Goal: Ask a question: Seek information or help from site administrators or community

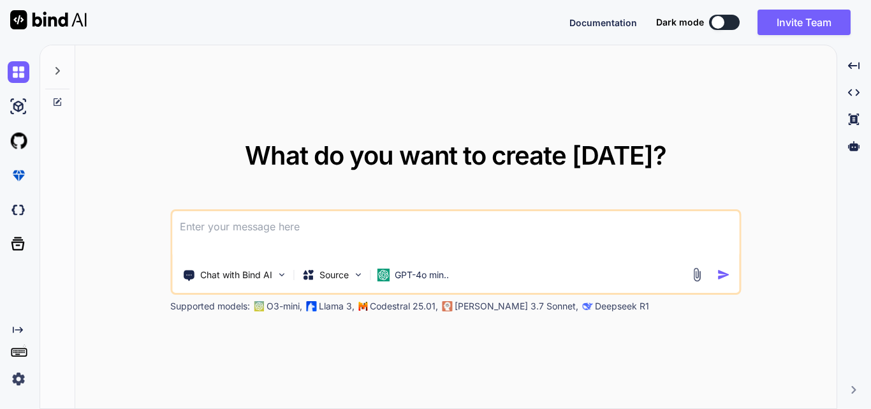
click at [451, 235] on textarea at bounding box center [455, 234] width 567 height 47
type textarea "x"
click at [340, 224] on textarea at bounding box center [455, 234] width 567 height 47
paste textarea "static string SendToTcpServer(string roomNumber) {"
type textarea "static string SendToTcpServer(string roomNumber) {"
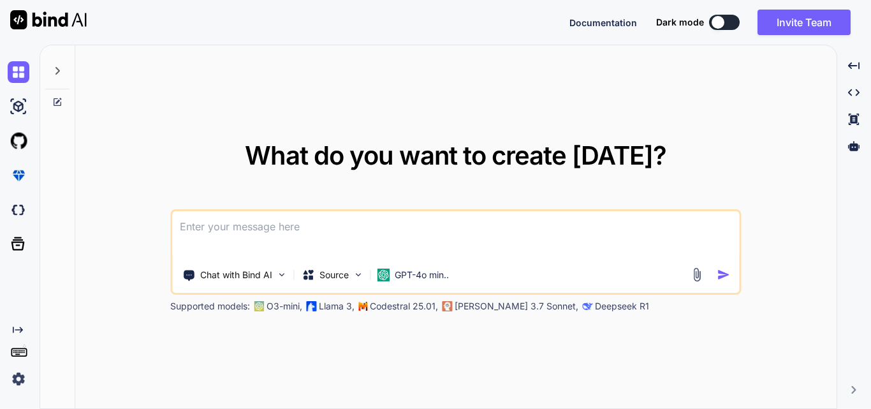
type textarea "x"
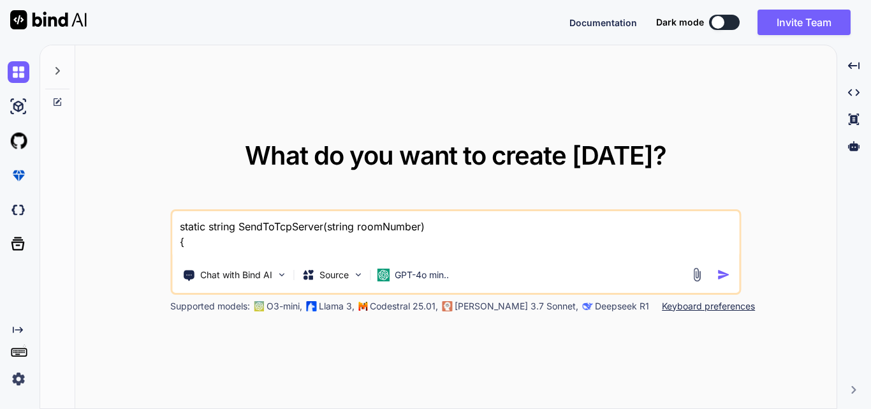
paste textarea "// Get the current date and time for LinkDescription logBuilder.Clear(); string…"
type textarea "static string SendToTcpServer(string roomNumber) { // Get the current date and …"
type textarea "x"
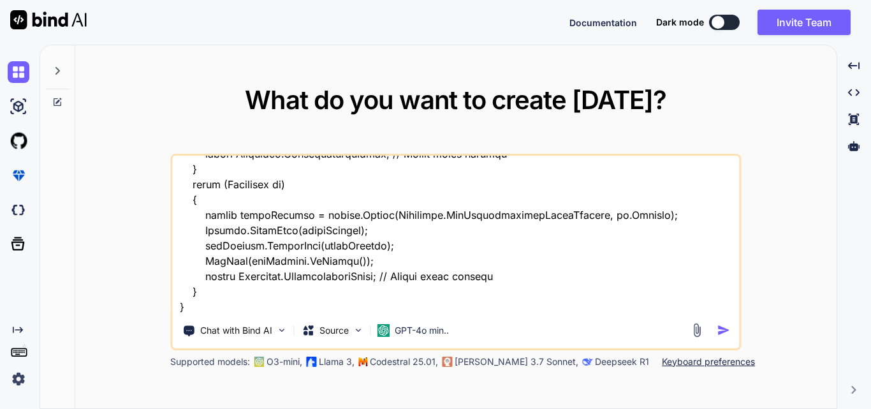
type textarea "static string SendToTcpServer(string roomNumber) { // Get the current date and …"
type textarea "x"
type textarea "static string SendToTcpServer(string roomNumber) { // Get the current date and …"
type textarea "x"
type textarea "static string SendToTcpServer(string roomNumber) { // Get the current date and …"
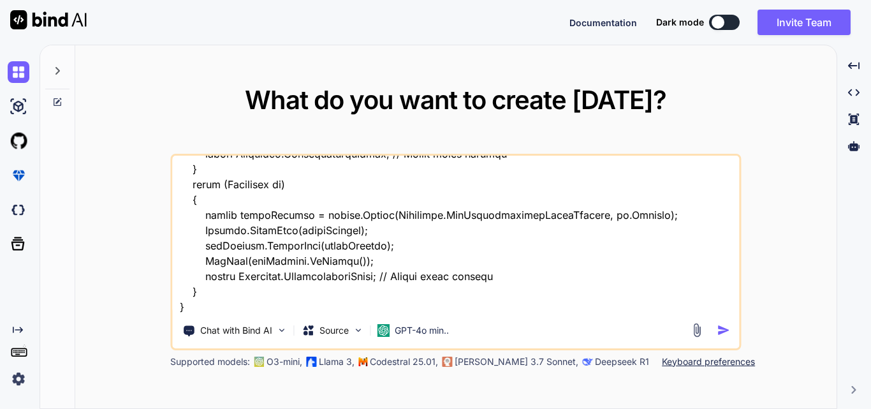
click at [228, 308] on textarea at bounding box center [455, 235] width 567 height 158
type textarea "x"
type textarea "static string SendToTcpServer(string roomNumber) { // Get the current date and …"
type textarea "x"
paste textarea "static string SendToTcpServerPostDataInquiry() { // Get the current date and ti…"
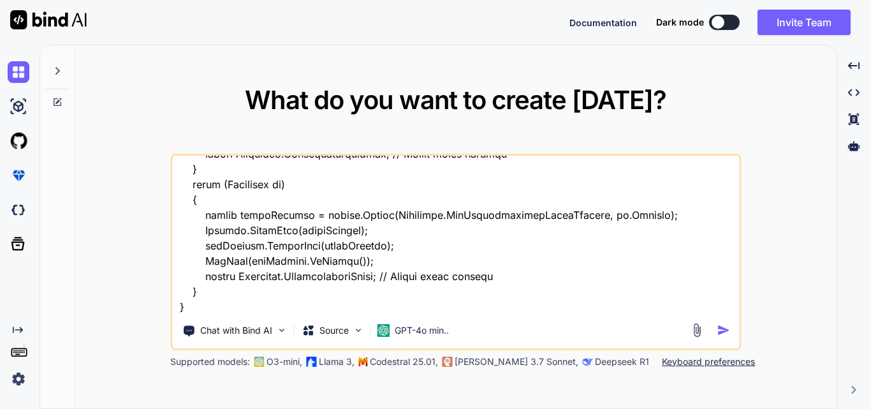
type textarea "static string SendToTcpServer(string roomNumber) { // Get the current date and …"
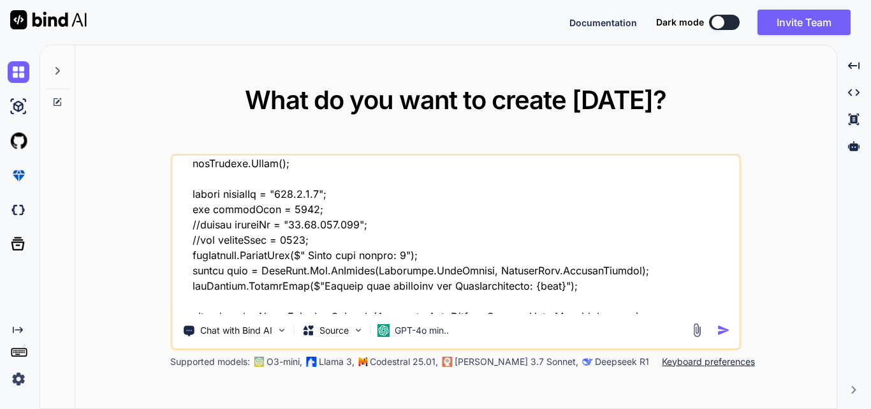
scroll to position [0, 0]
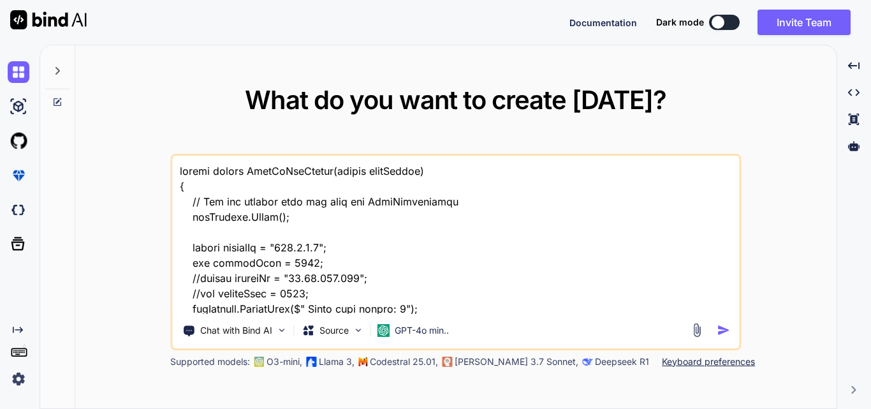
click at [180, 171] on textarea at bounding box center [455, 235] width 567 height 158
type textarea "x"
type textarea "I static string SendToTcpServer(string roomNumber) { // Get the current date an…"
type textarea "x"
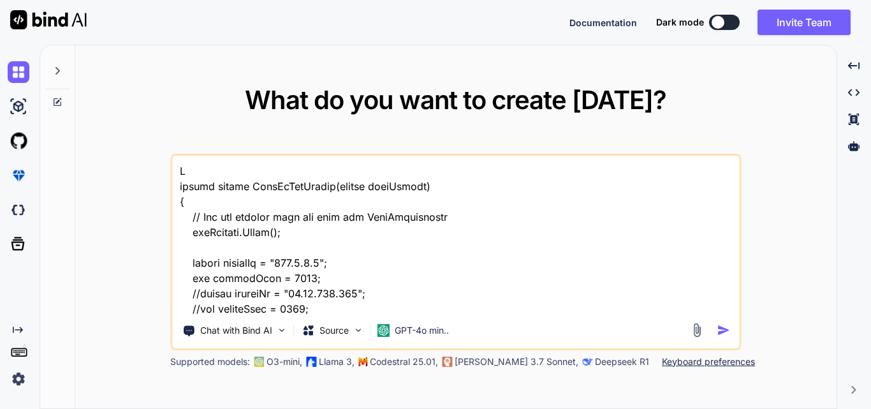
type textarea "I static string SendToTcpServer(string roomNumber) { // Get the current date an…"
type textarea "x"
type textarea "I h static string SendToTcpServer(string roomNumber) { // Get the current date …"
type textarea "x"
type textarea "I ha static string SendToTcpServer(string roomNumber) { // Get the current date…"
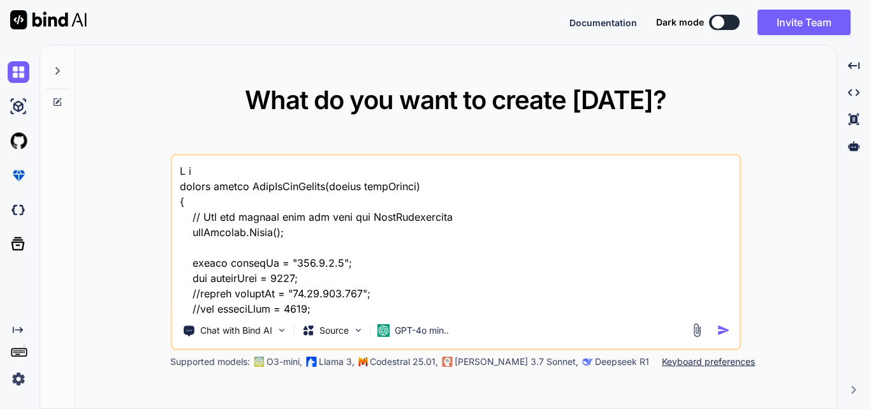
type textarea "x"
type textarea "I hav static string SendToTcpServer(string roomNumber) { // Get the current dat…"
type textarea "x"
type textarea "I have static string SendToTcpServer(string roomNumber) { // Get the current da…"
type textarea "x"
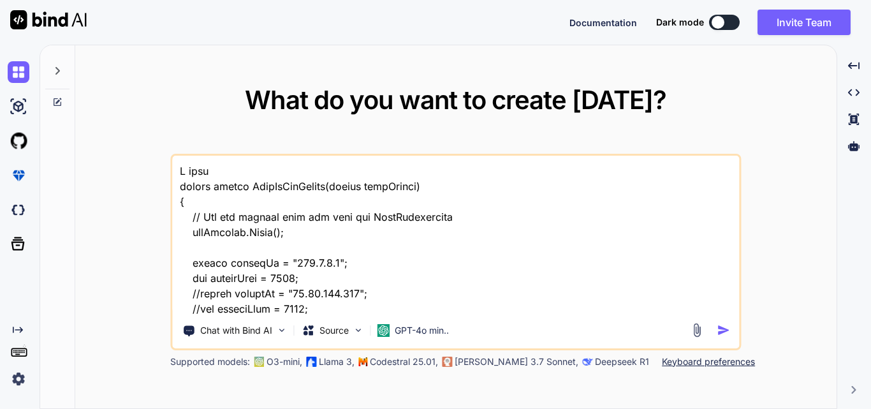
type textarea "I have static string SendToTcpServer(string roomNumber) { // Get the current da…"
type textarea "x"
type textarea "I have t static string SendToTcpServer(string roomNumber) { // Get the current …"
type textarea "x"
type textarea "I have to static string SendToTcpServer(string roomNumber) { // Get the current…"
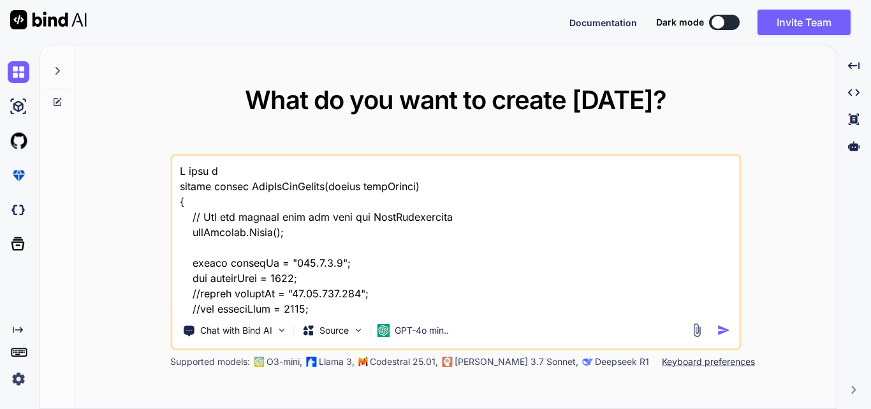
type textarea "x"
type textarea "I have to static string SendToTcpServer(string roomNumber) { // Get the current…"
type textarea "x"
type textarea "I have to e static string SendToTcpServer(string roomNumber) { // Get the curre…"
type textarea "x"
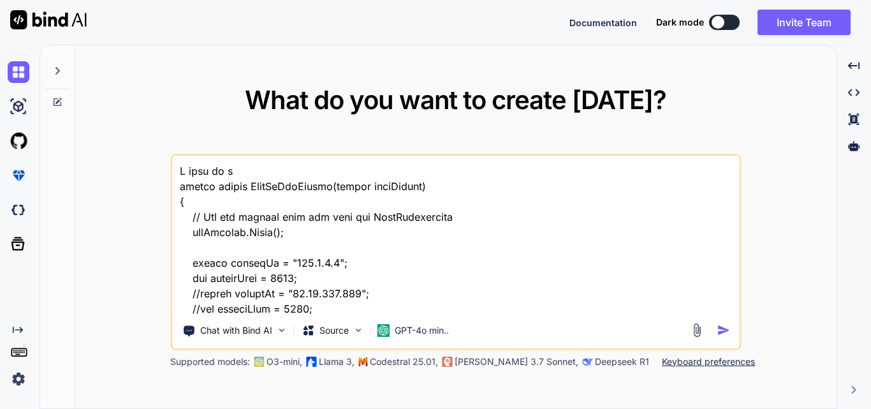
type textarea "I have to static string SendToTcpServer(string roomNumber) { // Get the current…"
type textarea "x"
type textarea "I have to m static string SendToTcpServer(string roomNumber) { // Get the curre…"
type textarea "x"
type textarea "I have to me static string SendToTcpServer(string roomNumber) { // Get the curr…"
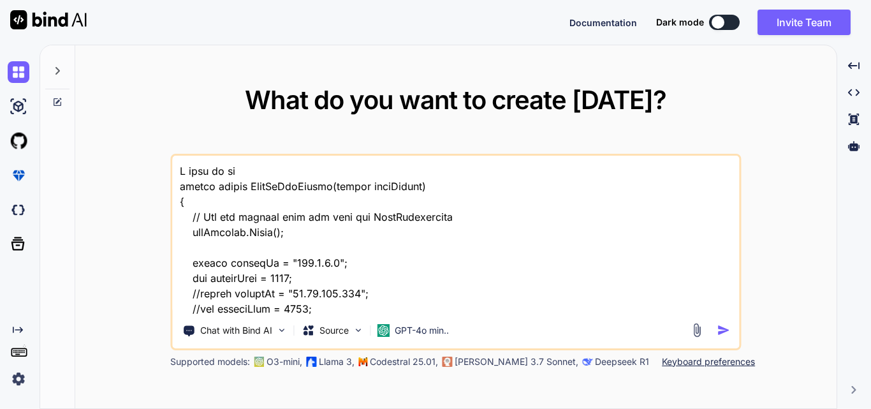
type textarea "x"
type textarea "I have to met static string SendToTcpServer(string roomNumber) { // Get the cur…"
type textarea "x"
type textarea "I have to meth static string SendToTcpServer(string roomNumber) { // Get the cu…"
type textarea "x"
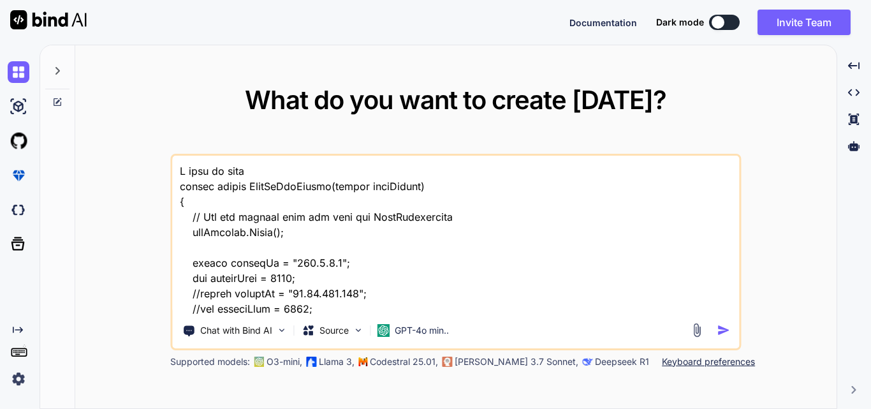
type textarea "I have to metho static string SendToTcpServer(string roomNumber) { // Get the c…"
type textarea "x"
type textarea "I have to method static string SendToTcpServer(string roomNumber) { // Get the …"
type textarea "x"
type textarea "I have to method static string SendToTcpServer(string roomNumber) { // Get the …"
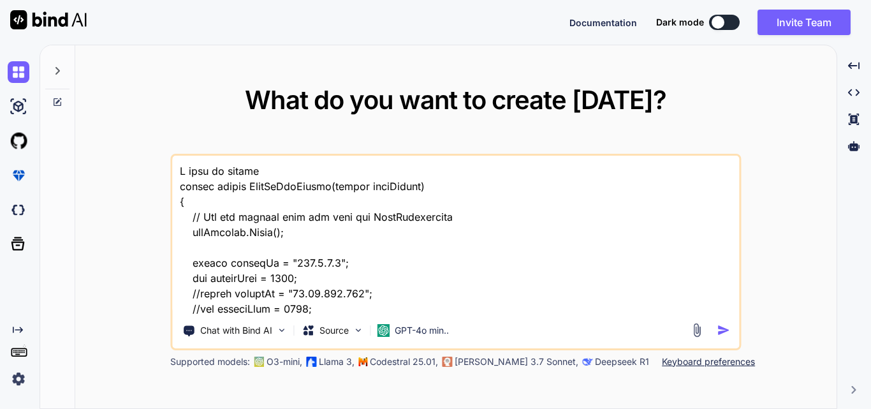
type textarea "x"
type textarea "I have to method o static string SendToTcpServer(string roomNumber) { // Get th…"
type textarea "x"
type textarea "I have to method on static string SendToTcpServer(string roomNumber) { // Get t…"
type textarea "x"
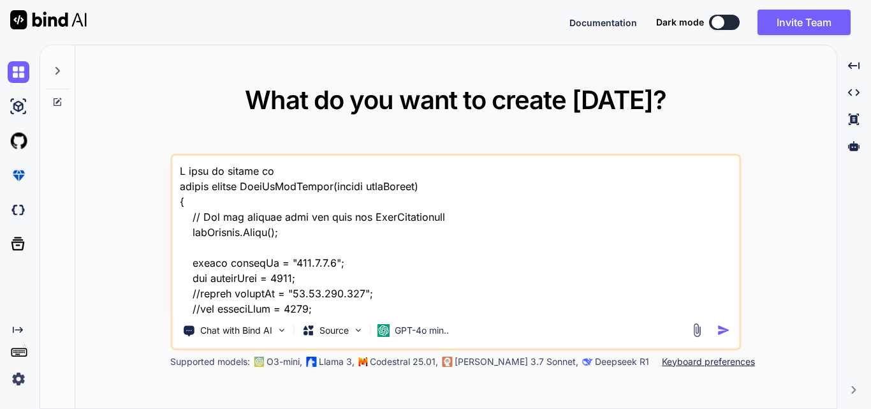
type textarea "I have to method one static string SendToTcpServer(string roomNumber) { // Get …"
type textarea "x"
type textarea "I have to method one static string SendToTcpServer(string roomNumber) { // Get …"
type textarea "x"
type textarea "I have to method one df static string SendToTcpServer(string roomNumber) { // G…"
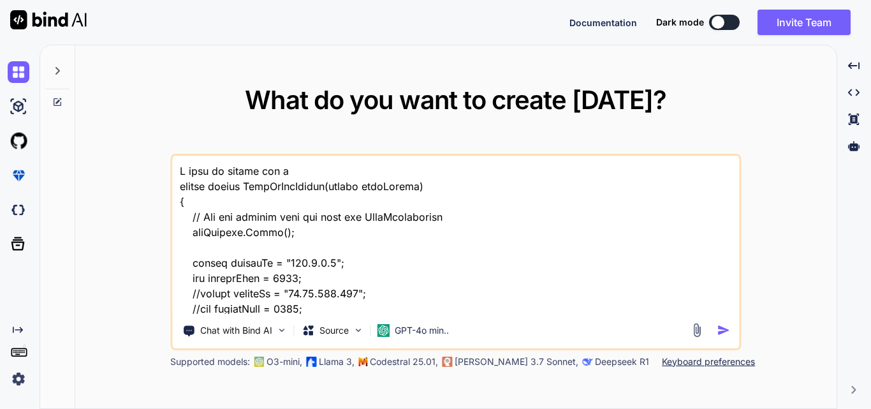
type textarea "x"
type textarea "I have to method one dfo static string SendToTcpServer(string roomNumber) { // …"
type textarea "x"
type textarea "I have to method one df static string SendToTcpServer(string roomNumber) { // G…"
type textarea "x"
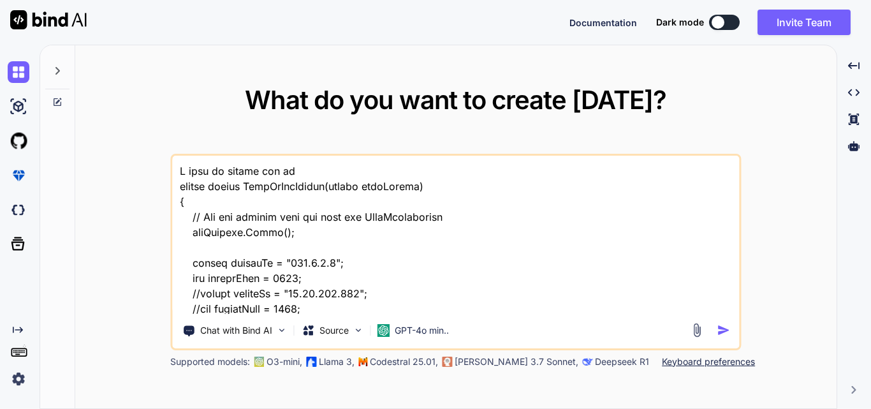
type textarea "I have to method one d static string SendToTcpServer(string roomNumber) { // Ge…"
type textarea "x"
type textarea "I have to method one static string SendToTcpServer(string roomNumber) { // Get …"
type textarea "x"
type textarea "I have to method one f static string SendToTcpServer(string roomNumber) { // Ge…"
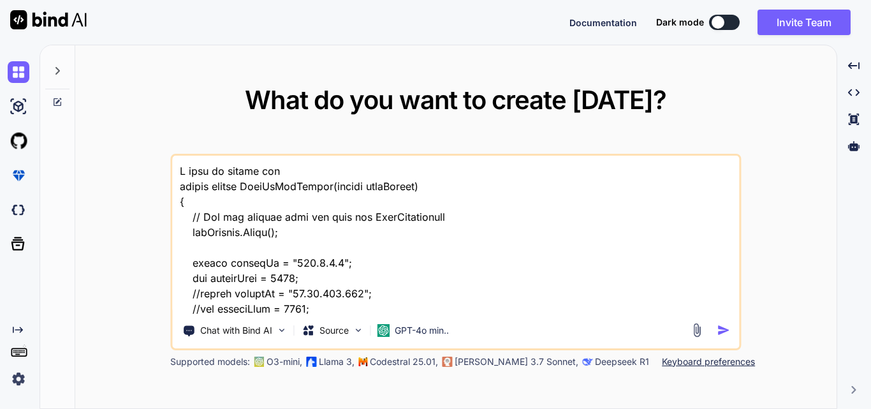
type textarea "x"
type textarea "I have to method one fo static string SendToTcpServer(string roomNumber) { // G…"
type textarea "x"
type textarea "I have to method one for static string SendToTcpServer(string roomNumber) { // …"
type textarea "x"
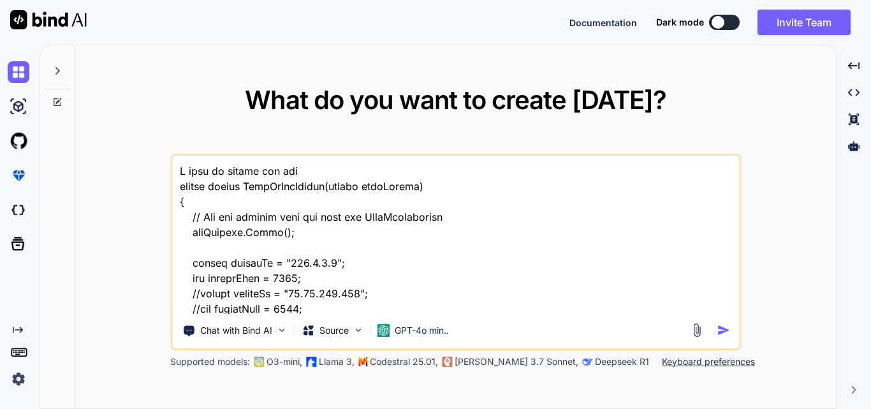
type textarea "I have to method one for static string SendToTcpServer(string roomNumber) { // …"
type textarea "x"
type textarea "I have to method one for r static string SendToTcpServer(string roomNumber) { /…"
type textarea "x"
type textarea "I have to method one for re static string SendToTcpServer(string roomNumber) { …"
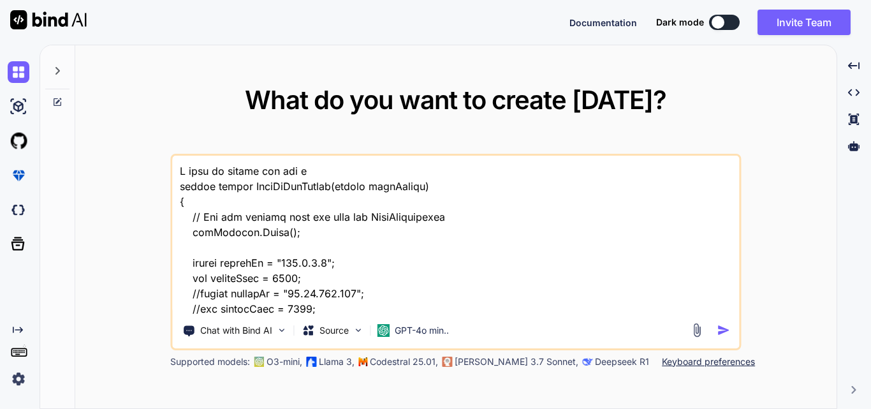
type textarea "x"
type textarea "I have to method one for req static string SendToTcpServer(string roomNumber) {…"
type textarea "x"
type textarea "I have to method one for requ static string SendToTcpServer(string roomNumber) …"
type textarea "x"
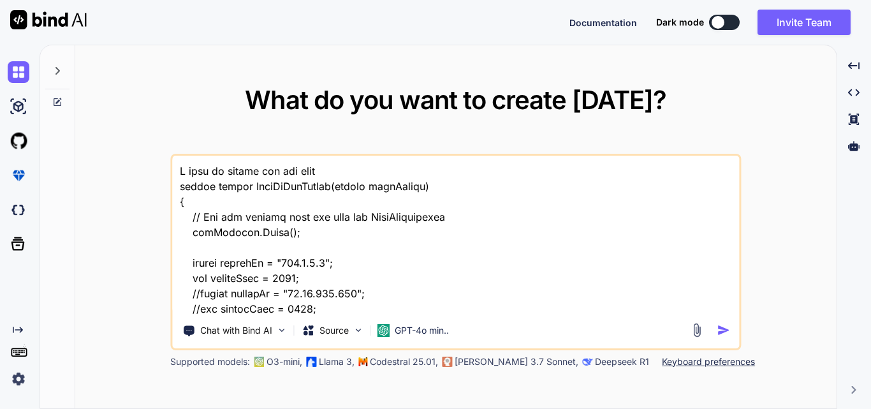
type textarea "I have to method one for reque static string SendToTcpServer(string roomNumber)…"
type textarea "x"
type textarea "I have to method one for reques static string SendToTcpServer(string roomNumber…"
type textarea "x"
type textarea "I have to method one for request static string SendToTcpServer(string roomNumbe…"
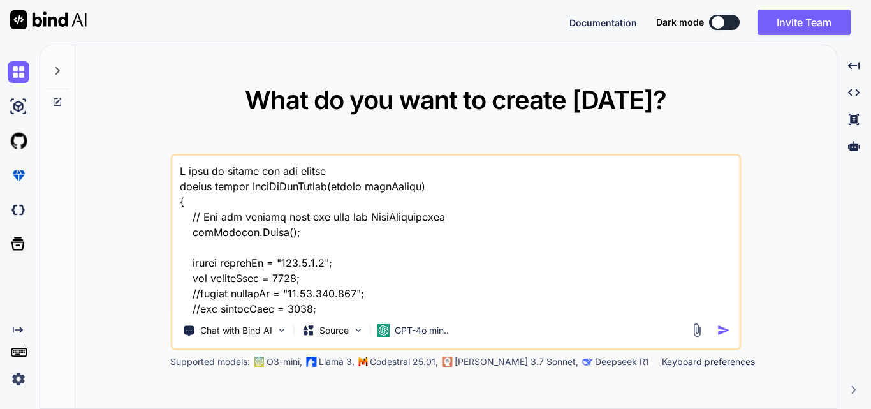
type textarea "x"
type textarea "I have to method one for request static string SendToTcpServer(string roomNumbe…"
type textarea "x"
type textarea "I have to method one for request t static string SendToTcpServer(string roomNum…"
type textarea "x"
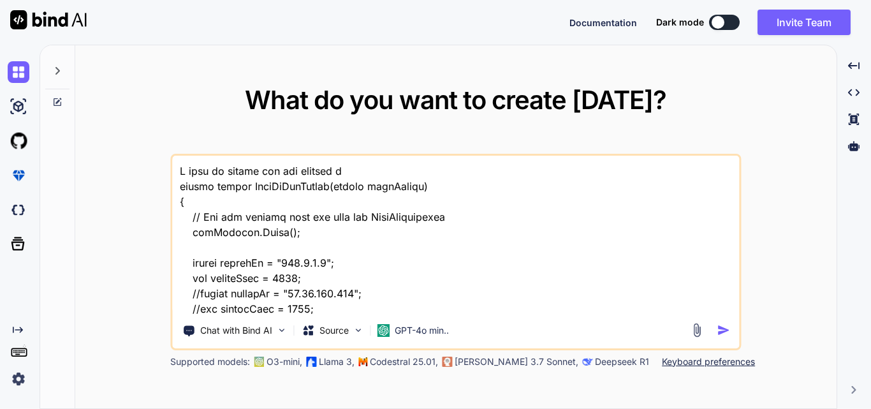
type textarea "I have to method one for request to static string SendToTcpServer(string roomNu…"
type textarea "x"
type textarea "I have to method one for request to static string SendToTcpServer(string roomNu…"
type textarea "x"
type textarea "I have to method one for request to g static string SendToTcpServer(string room…"
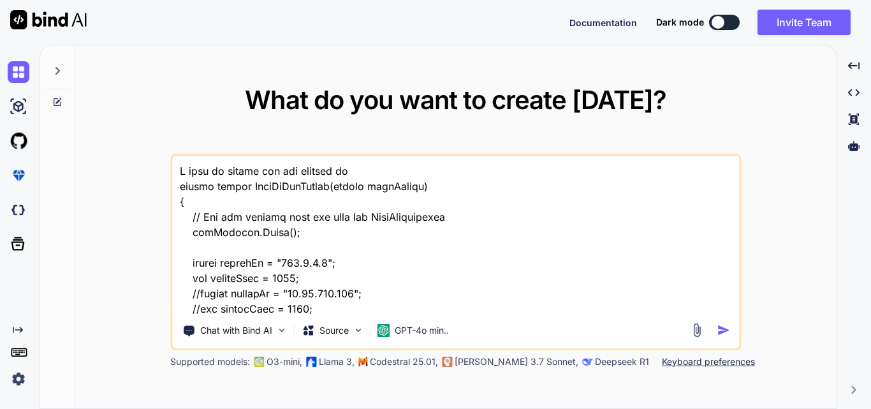
type textarea "x"
type textarea "I have to method one for request to ge static string SendToTcpServer(string roo…"
type textarea "x"
type textarea "I have to method one for request to get static string SendToTcpServer(string ro…"
type textarea "x"
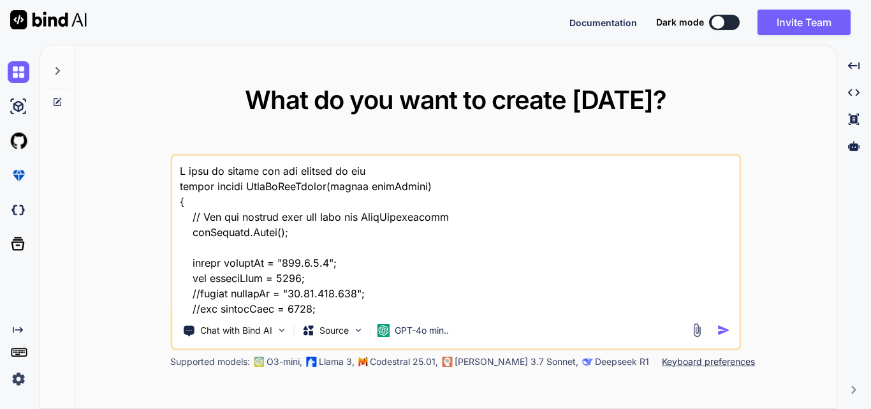
type textarea "I have to method one for request to get static string SendToTcpServer(string ro…"
type textarea "x"
type textarea "I have to method one for request to get t static string SendToTcpServer(string …"
type textarea "x"
type textarea "I have to method one for request to get th static string SendToTcpServer(string…"
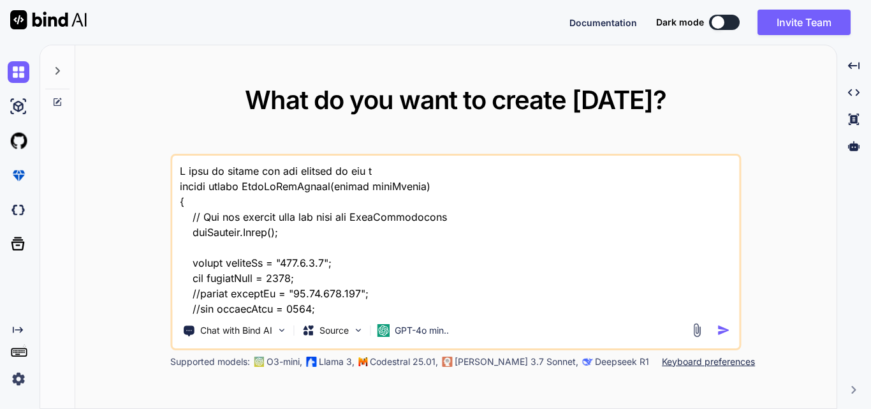
type textarea "x"
type textarea "I have to method one for request to get the static string SendToTcpServer(strin…"
type textarea "x"
type textarea "I have to method one for request to get the static string SendToTcpServer(strin…"
type textarea "x"
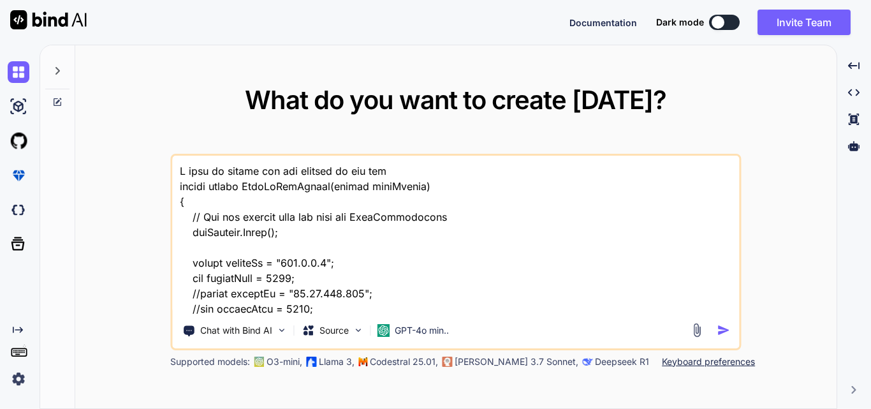
type textarea "I have to method one for request to get the d static string SendToTcpServer(str…"
type textarea "x"
type textarea "I have to method one for request to get the da static string SendToTcpServer(st…"
type textarea "x"
type textarea "I have to method one for request to get the dat static string SendToTcpServer(s…"
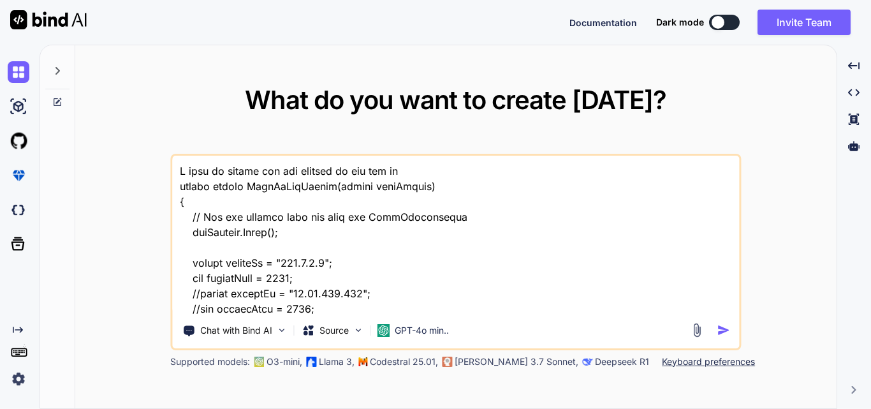
type textarea "x"
type textarea "I have to method one for request to get the data static string SendToTcpServer(…"
type textarea "x"
type textarea "I have to method one for request to get the data static string SendToTcpServer(…"
type textarea "x"
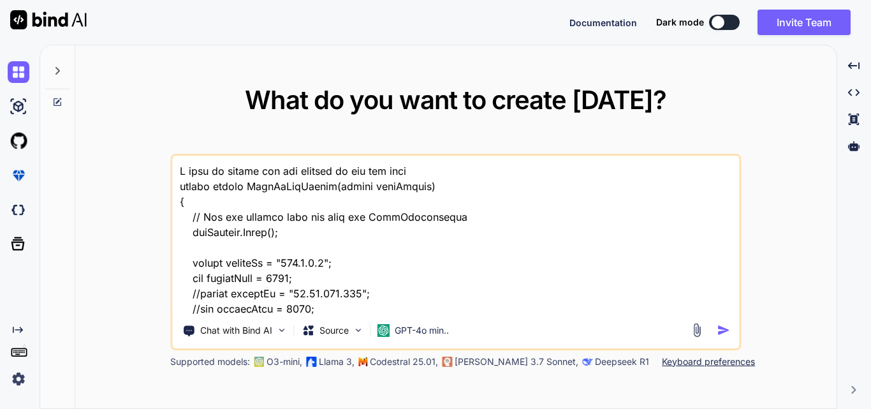
type textarea "I have to method one for request to get the data a static string SendToTcpServe…"
type textarea "x"
type textarea "I have to method one for request to get the data an static string SendToTcpServ…"
type textarea "x"
type textarea "I have to method one for request to get the data and static string SendToTcpSer…"
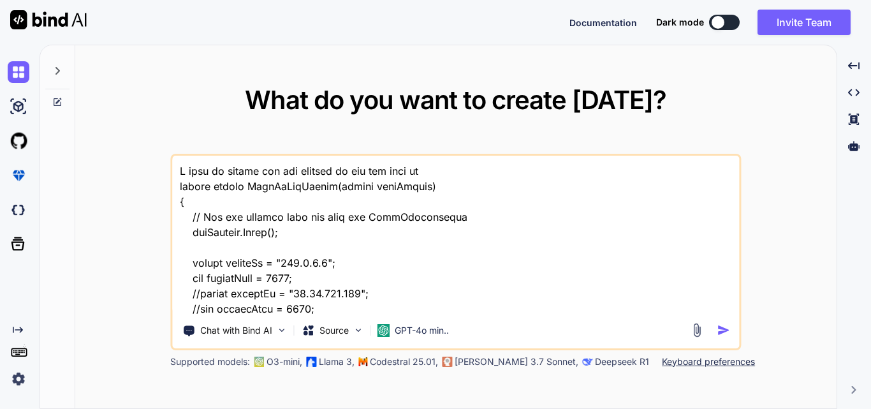
type textarea "x"
type textarea "I have to method one for request to get the data and static string SendToTcpSer…"
type textarea "x"
type textarea "I have to method one for request to get the data and a static string SendToTcpS…"
type textarea "x"
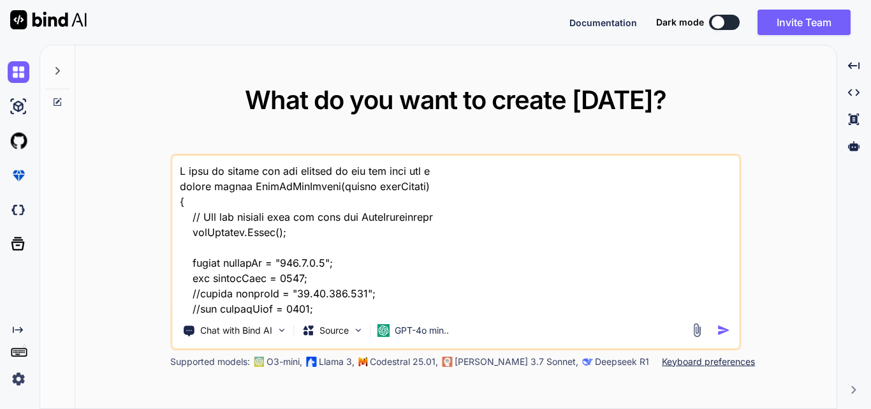
type textarea "I have to method one for request to get the data and an static string SendToTcp…"
type textarea "x"
type textarea "I have to method one for request to get the data and ano static string SendToTc…"
type textarea "x"
type textarea "I have to method one for request to get the data and anot static string SendToT…"
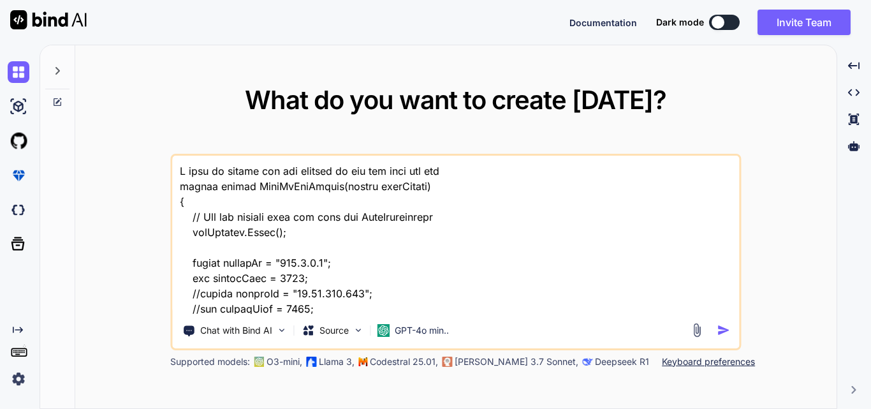
type textarea "x"
type textarea "I have to method one for request to get the data and anoth static string SendTo…"
type textarea "x"
type textarea "I have to method one for request to get the data and anothe static string SendT…"
type textarea "x"
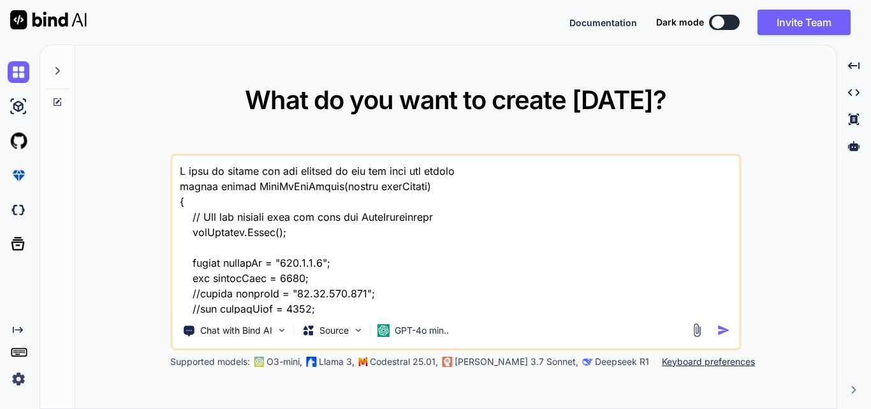
type textarea "I have to method one for request to get the data and another static string Send…"
type textarea "x"
type textarea "I have to method one for request to get the data and another static string Send…"
type textarea "x"
type textarea "I have to method one for request to get the data and another o static string Se…"
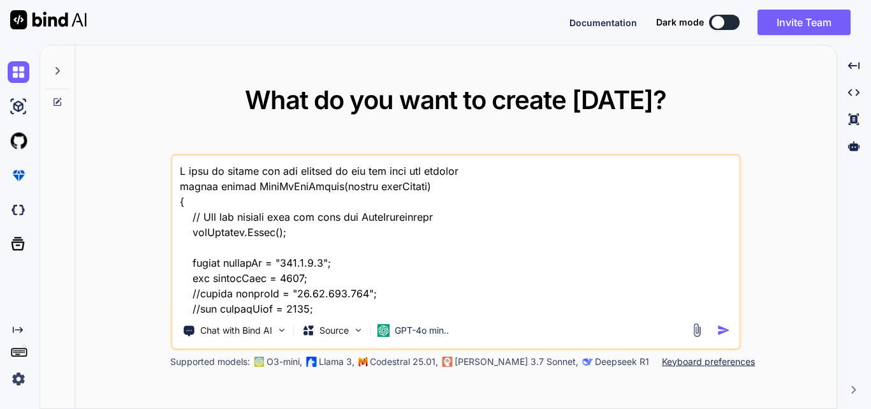
type textarea "x"
type textarea "I have to method one for request to get the data and another static string Send…"
type textarea "x"
type textarea "I have to method one for request to get the data and another f static string Se…"
type textarea "x"
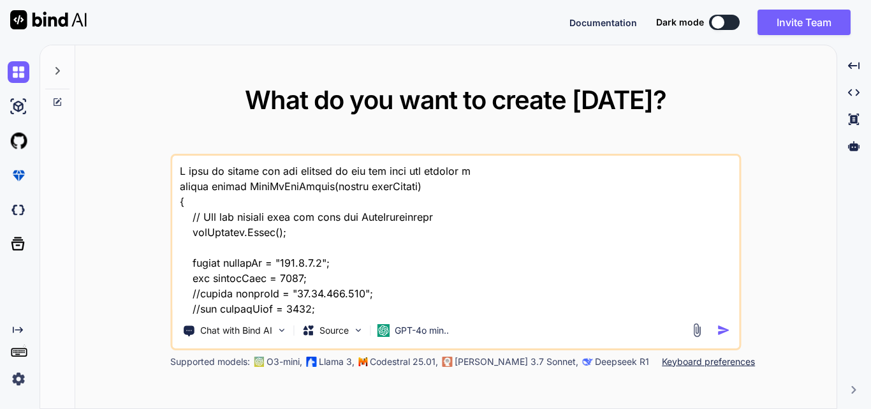
type textarea "I have to method one for request to get the data and another fo static string S…"
type textarea "x"
type textarea "I have to method one for request to get the data and another fort static string…"
type textarea "x"
type textarea "I have to method one for request to get the data and another fort static string…"
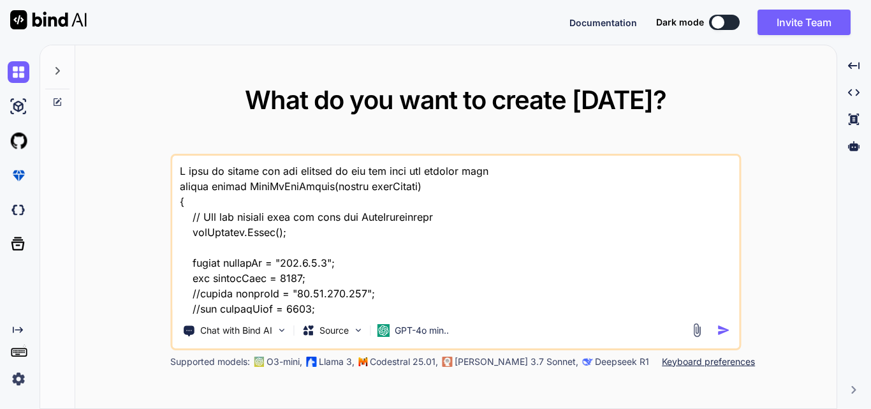
type textarea "x"
type textarea "I have to method one for request to get the data and another fort static string…"
type textarea "x"
type textarea "I have to method one for request to get the data and another for static string …"
type textarea "x"
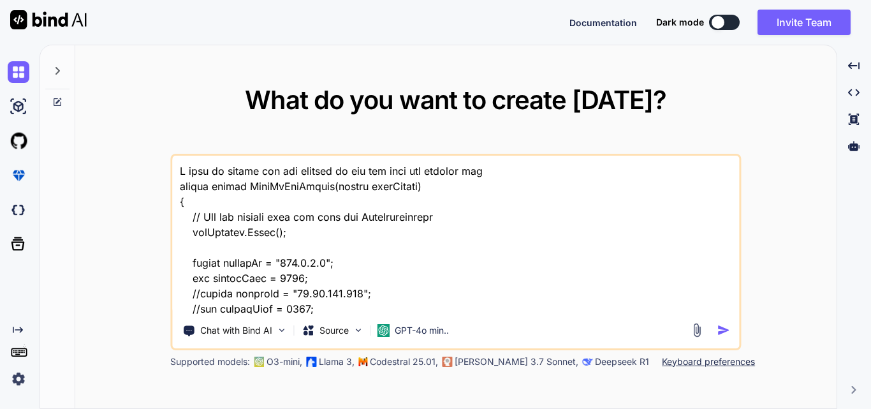
type textarea "I have to method one for request to get the data and another for static string …"
type textarea "x"
type textarea "I have to method one for request to get the data and another for p static strin…"
type textarea "x"
type textarea "I have to method one for request to get the data and another for po static stri…"
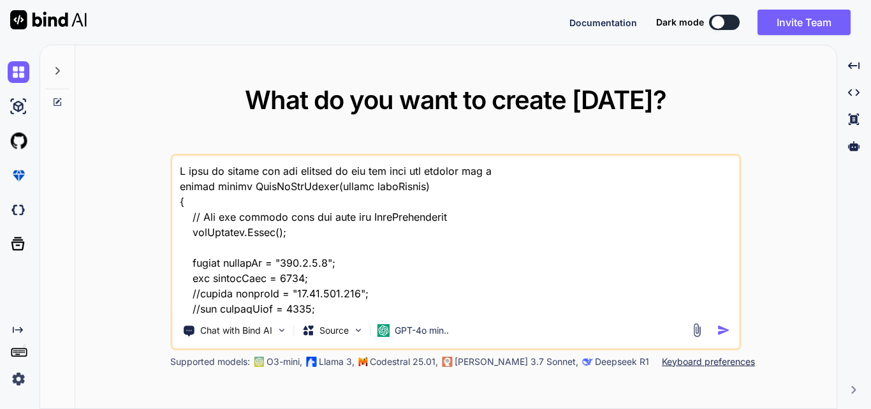
type textarea "x"
type textarea "I have to method one for request to get the data and another for pos static str…"
type textarea "x"
type textarea "I have to method one for request to get the data and another for post static st…"
type textarea "x"
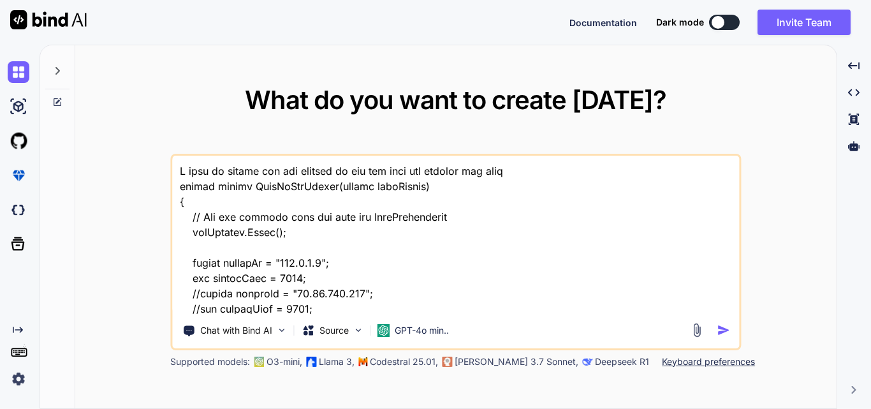
type textarea "I have to method one for request to get the data and another for post static st…"
type textarea "x"
type textarea "I have to method one for request to get the data and another for post t static …"
type textarea "x"
type textarea "I have to method one for request to get the data and another for post th static…"
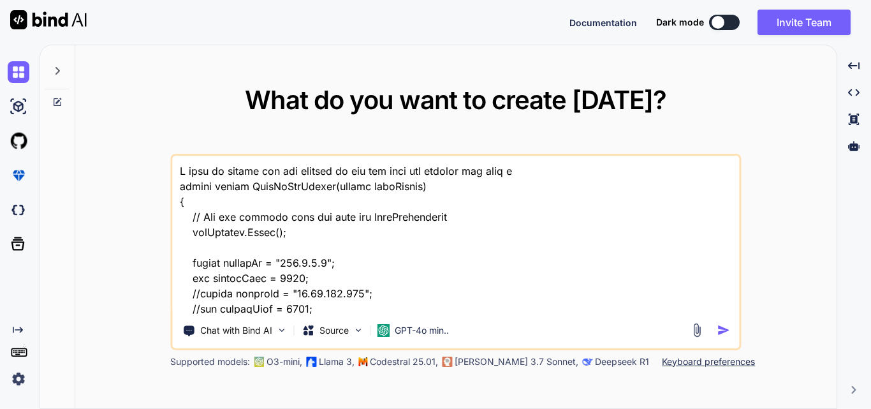
type textarea "x"
type textarea "I have to method one for request to get the data and another for post the stati…"
type textarea "x"
type textarea "I have to method one for request to get the data and another for post the stati…"
type textarea "x"
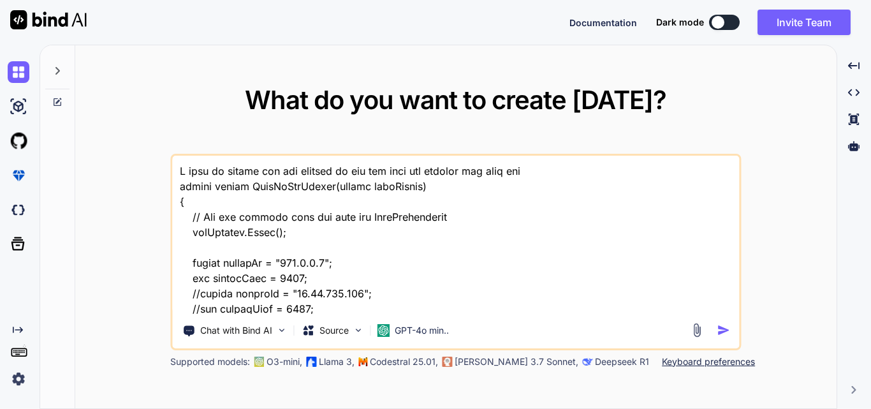
type textarea "I have to method one for request to get the data and another for post the d sta…"
type textarea "x"
type textarea "I have to method one for request to get the data and another for post the da st…"
type textarea "x"
type textarea "I have to method one for request to get the data and another for post the dat s…"
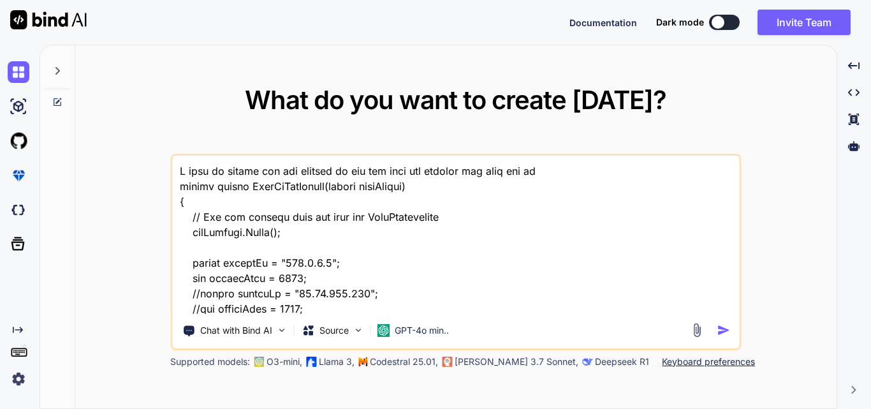
type textarea "x"
type textarea "I have to method one for request to get the data and another for post the data …"
type textarea "x"
type textarea "I have to method one for request to get the data and another for post the data …"
type textarea "x"
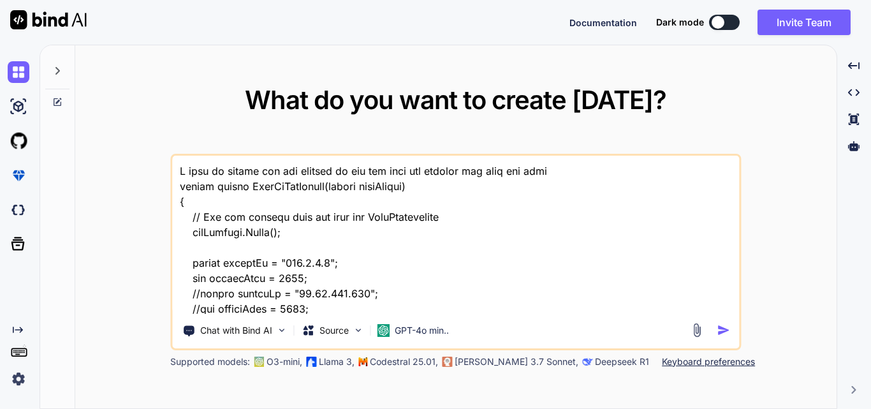
type textarea "I have to method one for request to get the data and another for post the data …"
type textarea "x"
type textarea "I have to method one for request to get the data and another for post the data …"
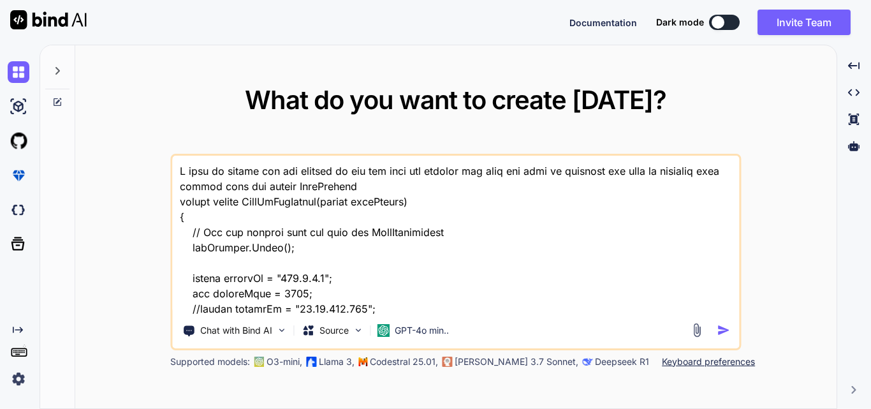
click at [217, 169] on textarea at bounding box center [455, 235] width 567 height 158
click at [447, 187] on textarea at bounding box center [455, 235] width 567 height 158
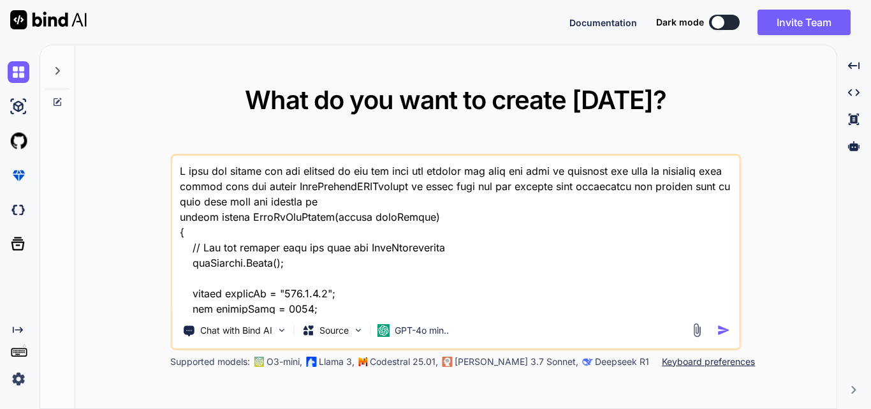
paste textarea "postInquiryMessage"
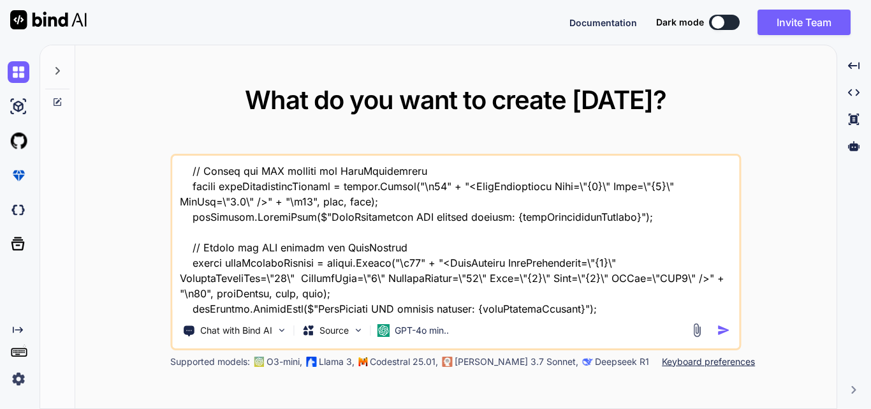
scroll to position [292, 0]
click at [317, 260] on textarea at bounding box center [455, 235] width 567 height 158
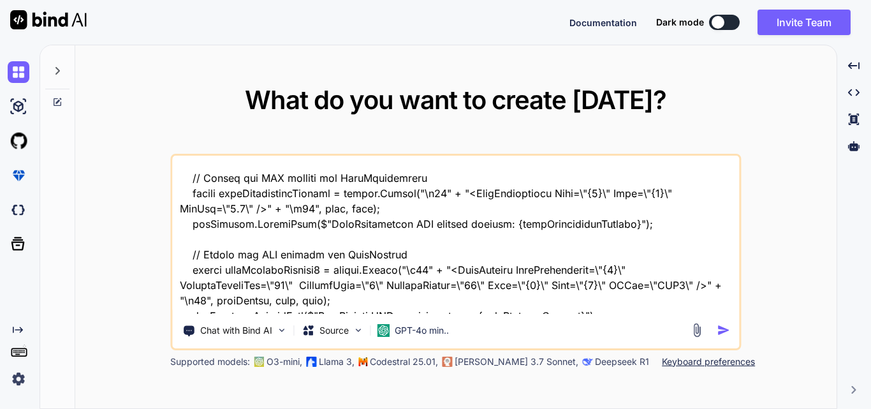
scroll to position [280, 0]
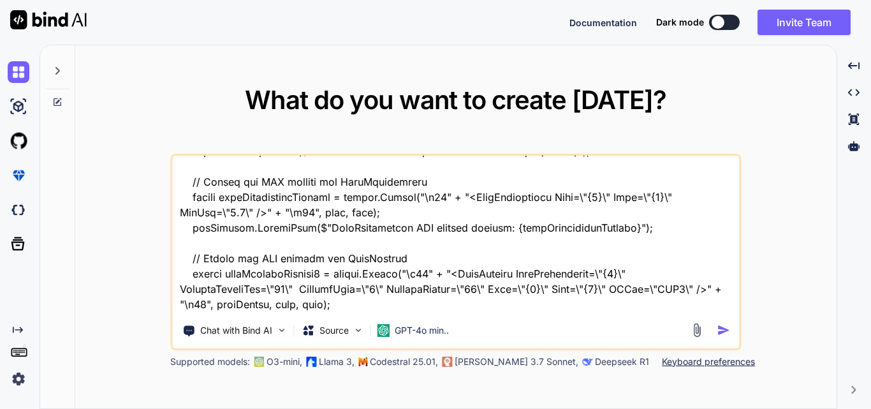
click at [294, 273] on textarea at bounding box center [455, 235] width 567 height 158
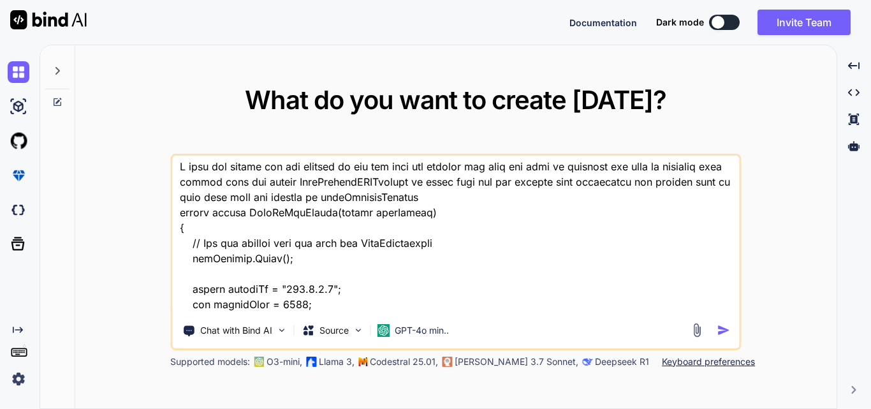
scroll to position [0, 0]
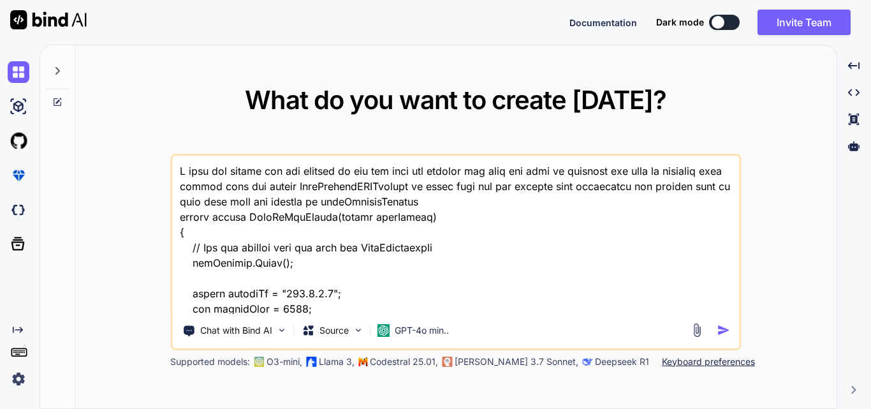
click at [509, 202] on textarea at bounding box center [455, 235] width 567 height 158
click at [479, 200] on textarea at bounding box center [455, 235] width 567 height 158
click at [725, 184] on textarea at bounding box center [455, 235] width 567 height 158
paste textarea "postInquiryMessage"
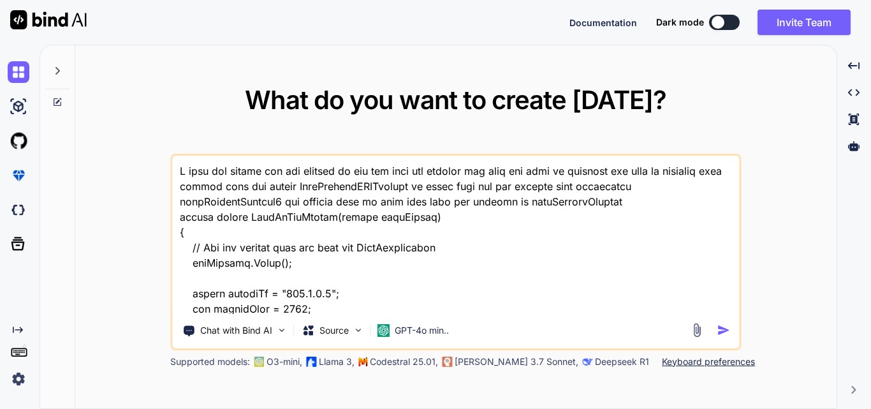
click at [723, 330] on img "button" at bounding box center [722, 329] width 13 height 13
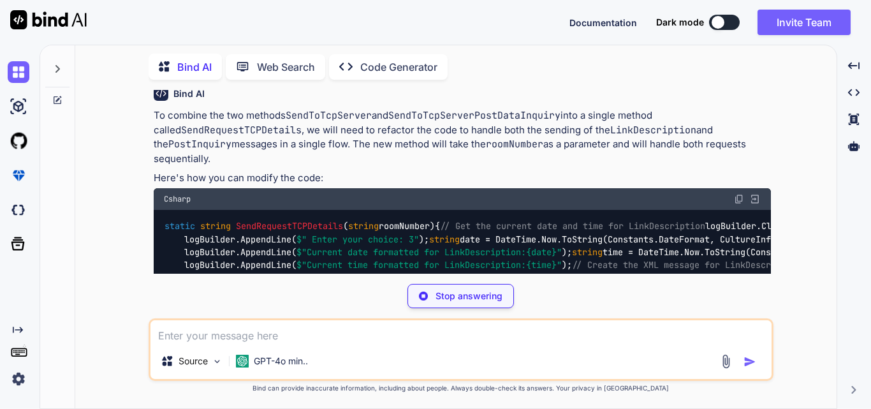
scroll to position [1845, 0]
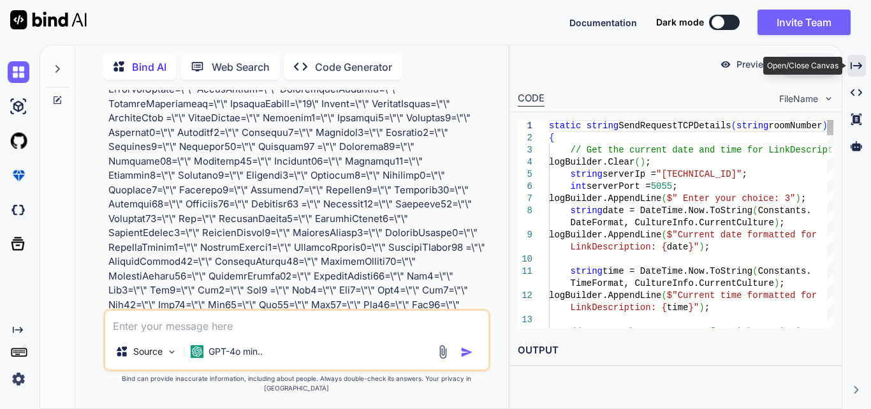
click at [854, 64] on icon "Created with Pixso." at bounding box center [855, 65] width 11 height 11
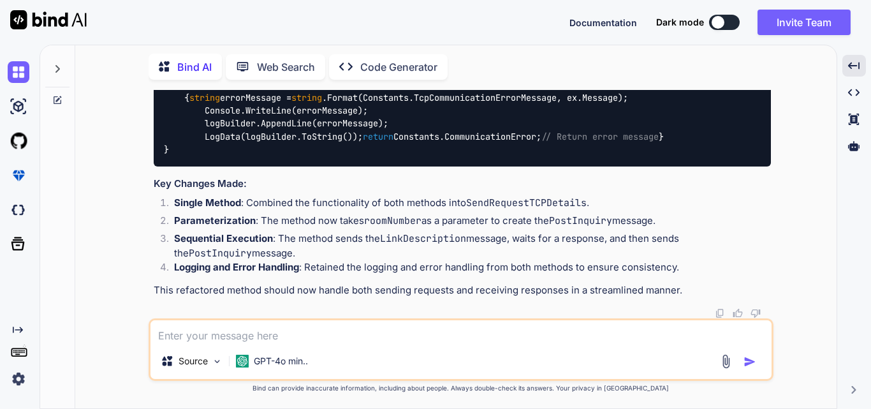
scroll to position [3879, 0]
click at [214, 346] on div "Source GPT-4o min.." at bounding box center [460, 349] width 625 height 62
click at [207, 335] on textarea at bounding box center [460, 331] width 621 height 23
click at [293, 329] on textarea "Response I am getting" at bounding box center [460, 331] width 621 height 23
drag, startPoint x: 161, startPoint y: 333, endPoint x: 308, endPoint y: 329, distance: 147.3
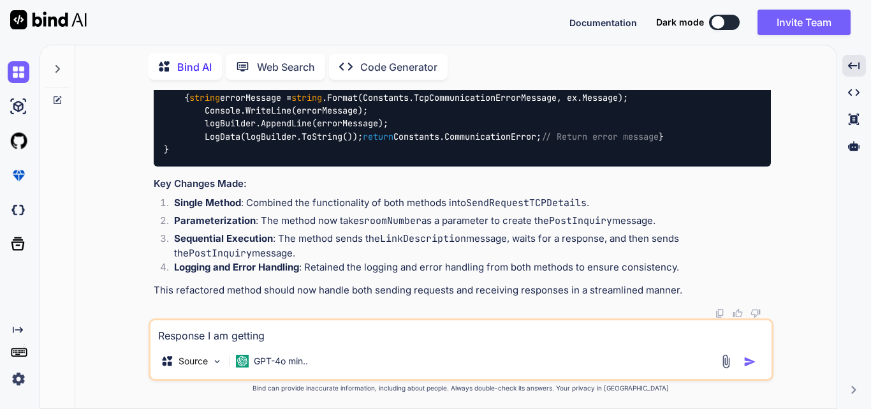
click at [308, 329] on textarea "Response I am getting" at bounding box center [460, 331] width 621 height 23
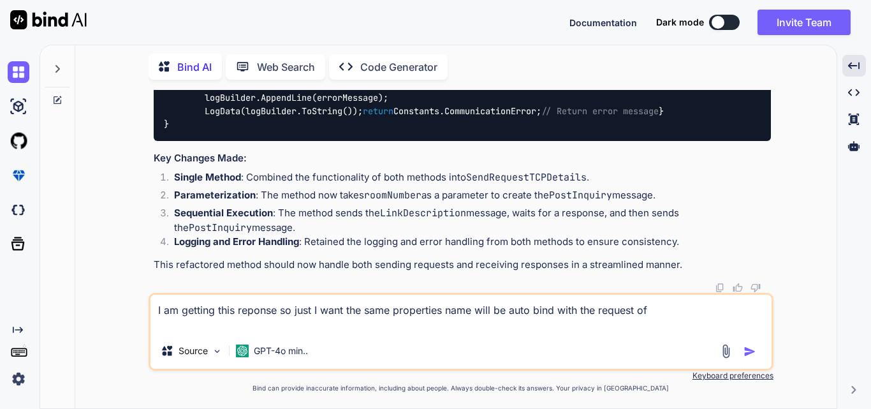
paste textarea "string postInquiryMessage = string.Format("\x03" + "<PostRequest PostInformatio…"
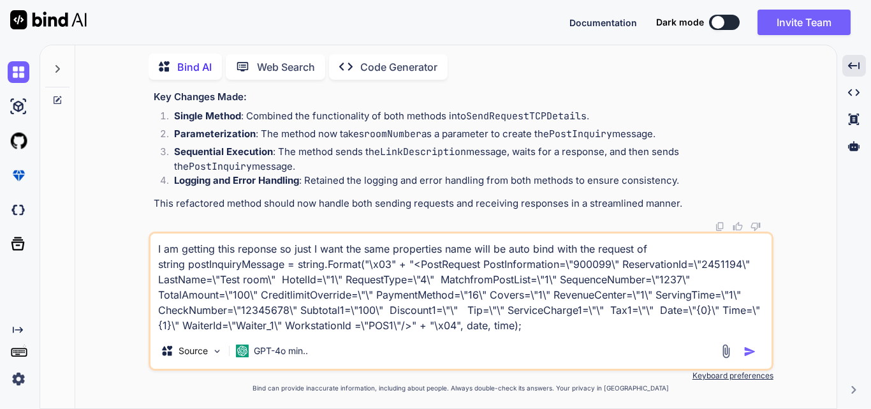
click at [656, 248] on textarea "I am getting this reponse so just I want the same properties name will be auto …" at bounding box center [460, 282] width 621 height 99
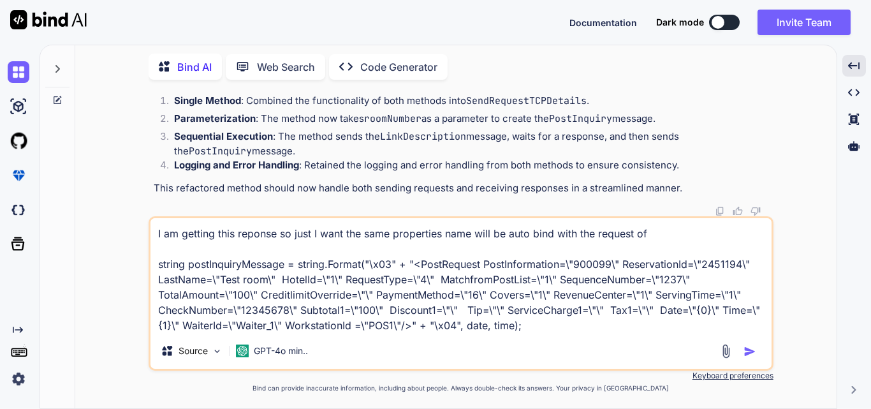
paste textarea "string postInquiryMessage = string.Format("\x03" + "<PostInquiry PostInformatio…"
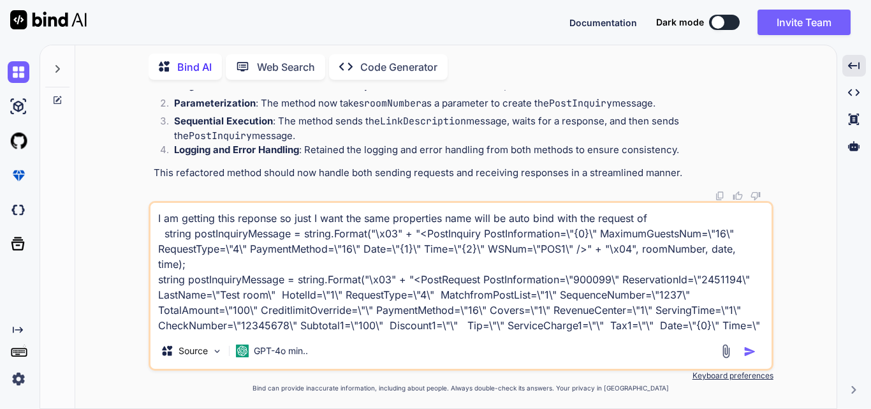
scroll to position [15, 0]
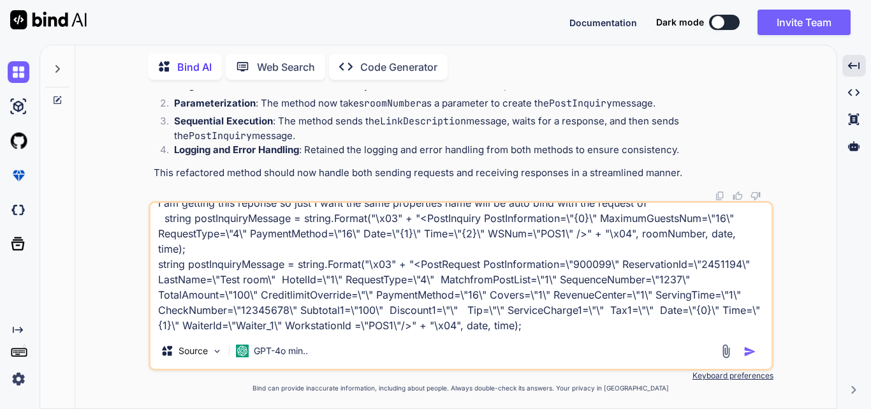
drag, startPoint x: 160, startPoint y: 280, endPoint x: 519, endPoint y: 340, distance: 364.4
click at [519, 340] on div "I am getting this reponse so just I want the same properties name will be auto …" at bounding box center [460, 286] width 625 height 170
paste textarea "string response = "<PostList HotelId=\"1\" Date=\"250902\" Time=\"111028\" Wait…"
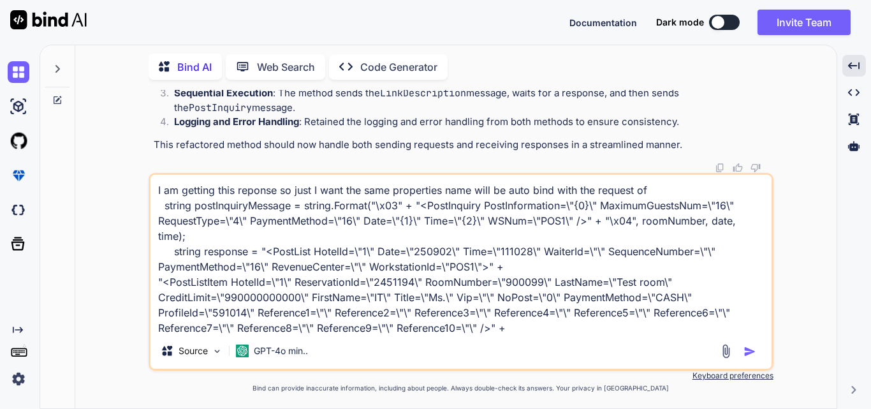
scroll to position [18, 0]
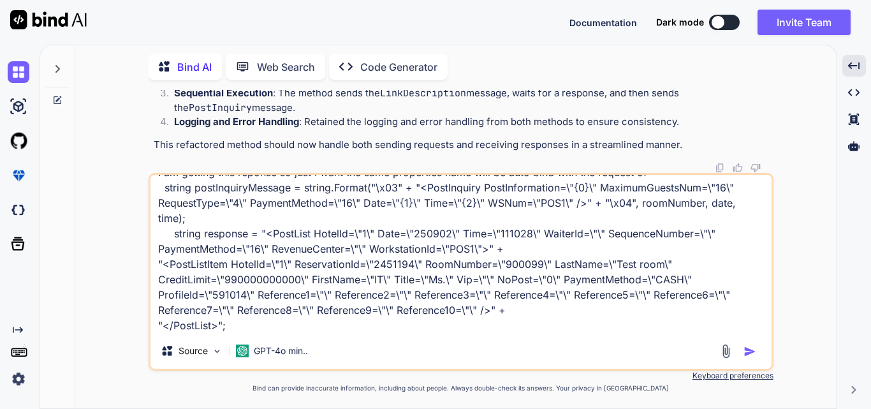
drag, startPoint x: 235, startPoint y: 326, endPoint x: 141, endPoint y: 237, distance: 128.5
click at [141, 237] on div "You Bind AI To combine the two methods SendToTcpServer and SendToTcpServerPostD…" at bounding box center [460, 249] width 751 height 318
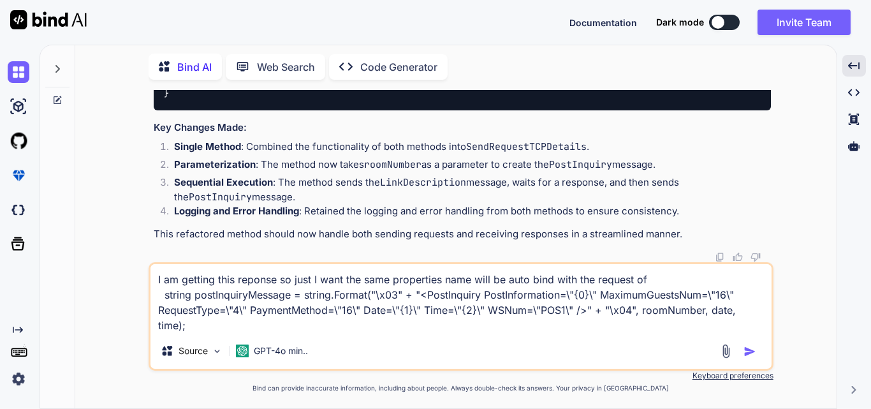
scroll to position [3624, 0]
click at [669, 281] on textarea "I am getting this reponse so just I want the same properties name will be auto …" at bounding box center [460, 298] width 621 height 69
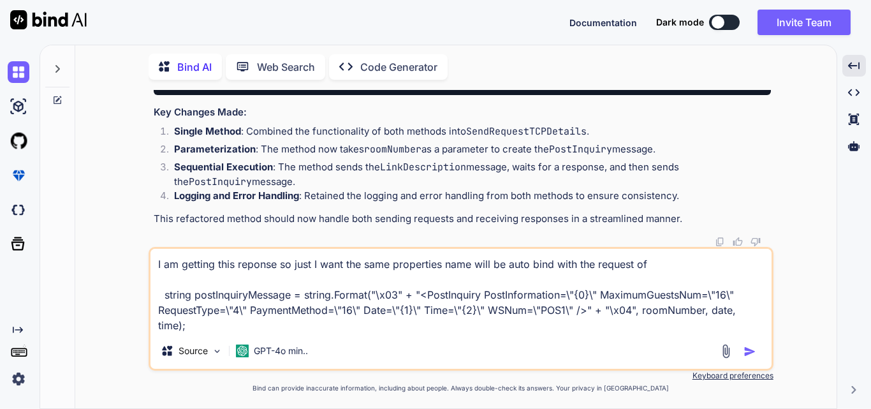
paste textarea "string response = "<PostList HotelId=\"1\" Date=\"250902\" Time=\"111028\" Wait…"
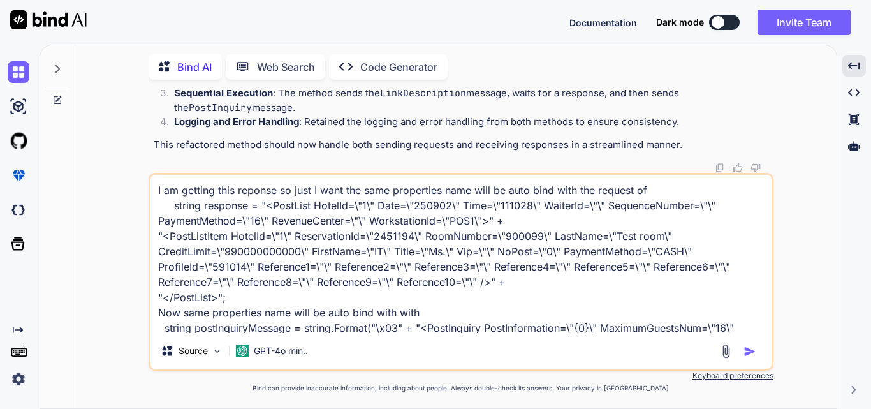
click at [261, 326] on textarea "I am getting this reponse so just I want the same properties name will be auto …" at bounding box center [460, 254] width 621 height 158
click at [456, 315] on textarea "I am getting this reponse so just I want the same properties name will be auto …" at bounding box center [460, 254] width 621 height 158
paste textarea "postInquiryMessage"
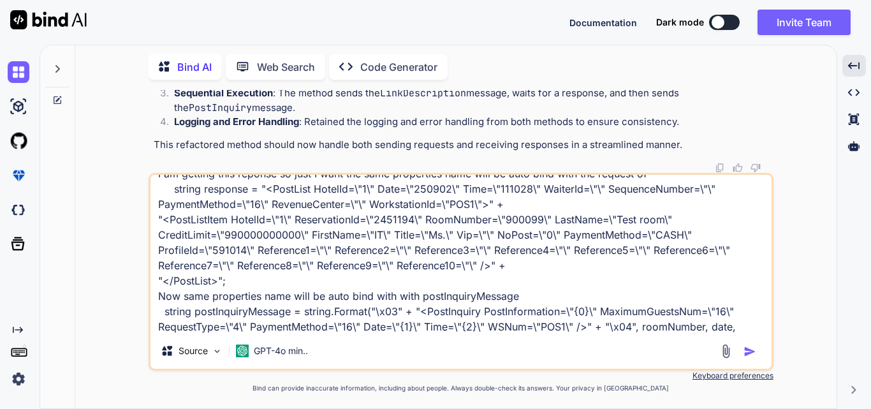
scroll to position [0, 0]
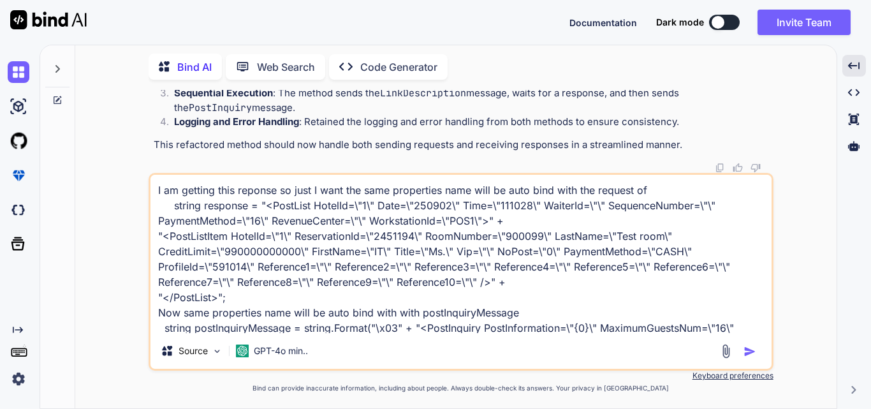
drag, startPoint x: 174, startPoint y: 275, endPoint x: 139, endPoint y: 208, distance: 75.5
click at [139, 208] on div "You Bind AI To combine the two methods SendToTcpServer and SendToTcpServerPostD…" at bounding box center [460, 249] width 751 height 318
paste textarea "if (bytesRead > 0) { // string response = Encoding.ASCII.GetString(buffer, 0, b…"
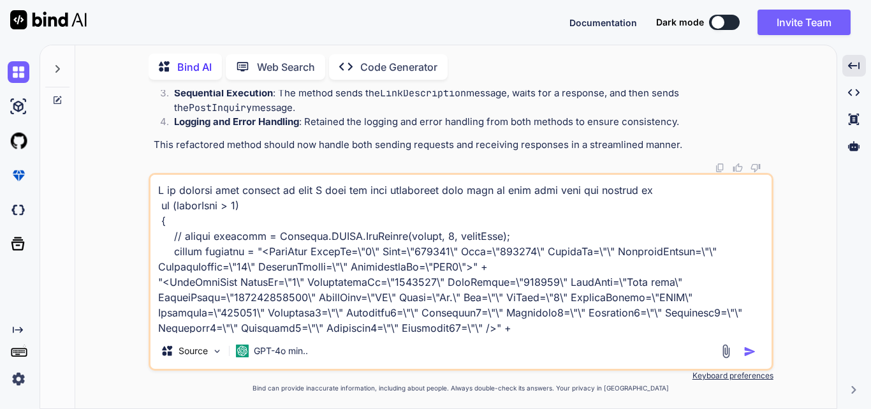
drag, startPoint x: 171, startPoint y: 237, endPoint x: 575, endPoint y: 237, distance: 403.4
click at [575, 237] on textarea at bounding box center [460, 254] width 621 height 158
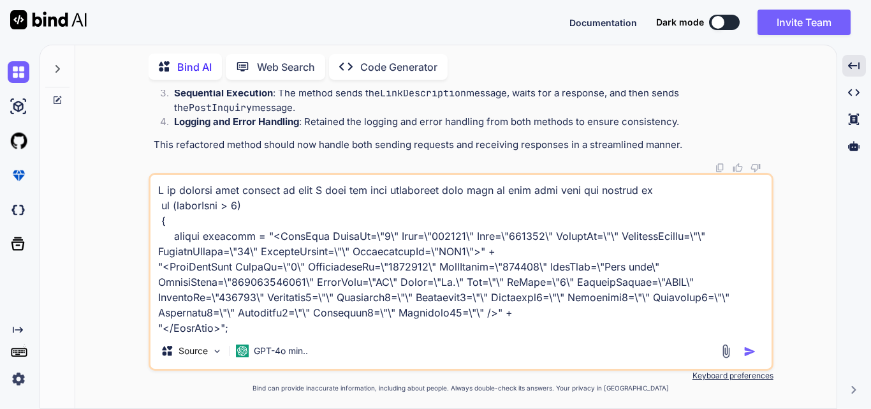
click at [654, 194] on textarea at bounding box center [460, 254] width 621 height 158
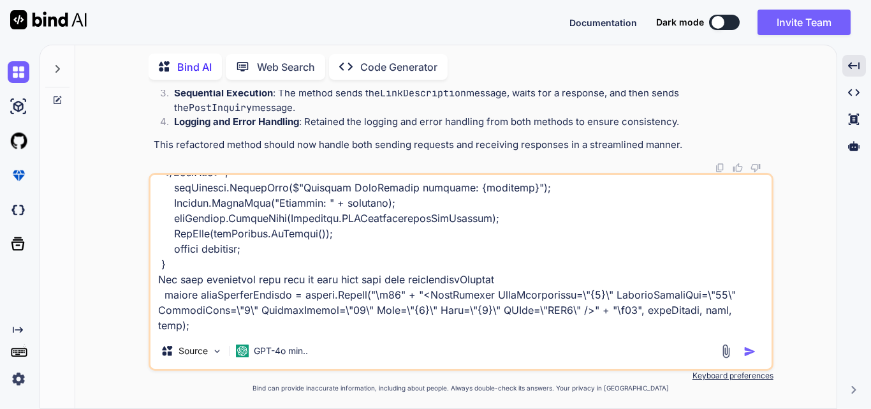
scroll to position [171, 0]
click at [243, 280] on textarea at bounding box center [460, 254] width 621 height 158
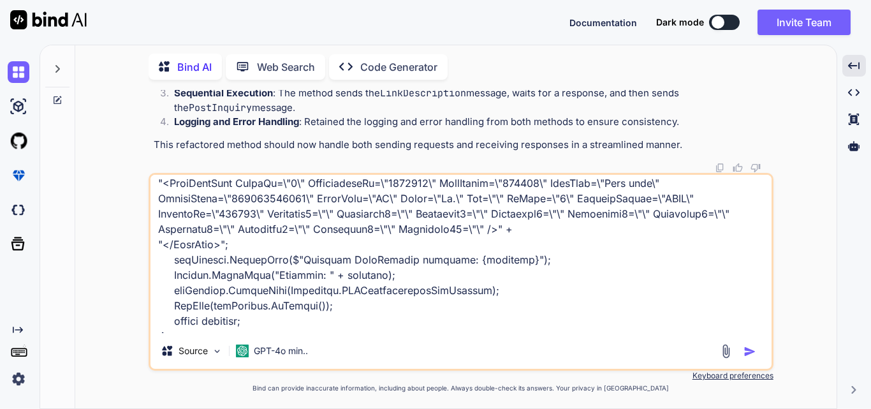
scroll to position [0, 0]
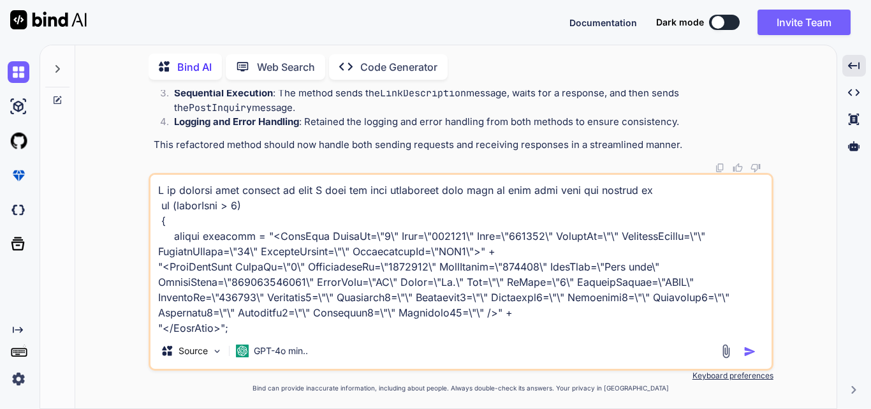
click at [690, 182] on textarea at bounding box center [460, 254] width 621 height 158
paste textarea "postInquiryMessage"
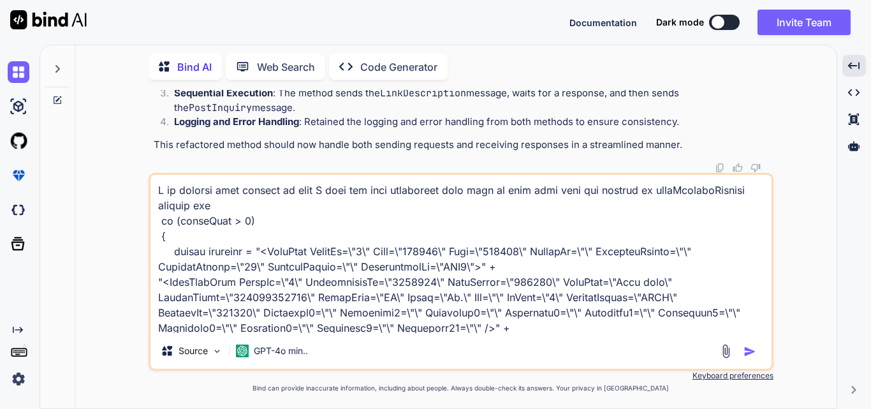
click at [754, 347] on img "button" at bounding box center [749, 351] width 13 height 13
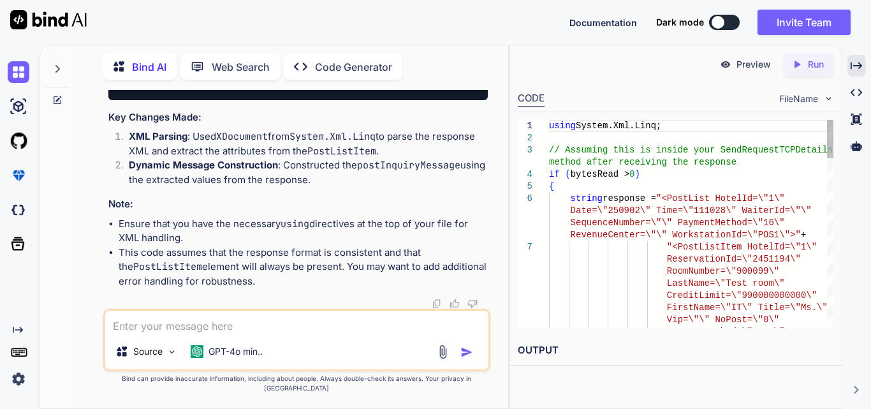
scroll to position [6413, 0]
click at [858, 62] on icon "Created with Pixso." at bounding box center [855, 65] width 11 height 11
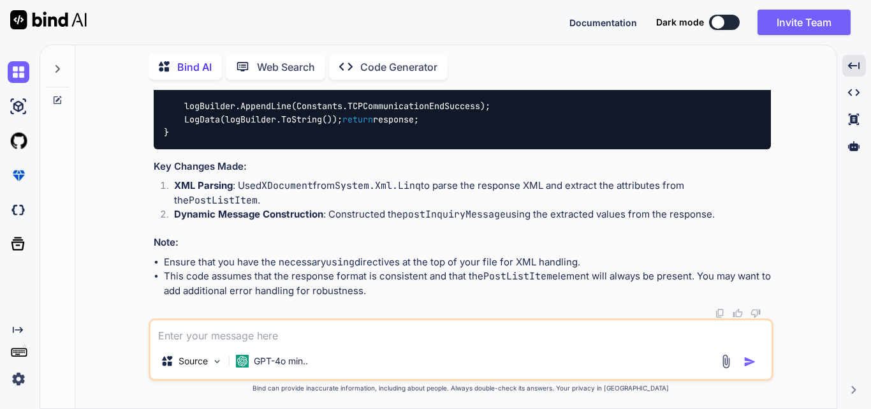
scroll to position [4576, 0]
drag, startPoint x: 180, startPoint y: 157, endPoint x: 463, endPoint y: 162, distance: 283.6
click at [463, 148] on div "using System.Xml.Linq; // Assuming this is inside your SendRequestTCPDetails me…" at bounding box center [462, 14] width 617 height 267
click at [465, 148] on div "using System.Xml.Linq; // Assuming this is inside your SendRequestTCPDetails me…" at bounding box center [462, 14] width 617 height 267
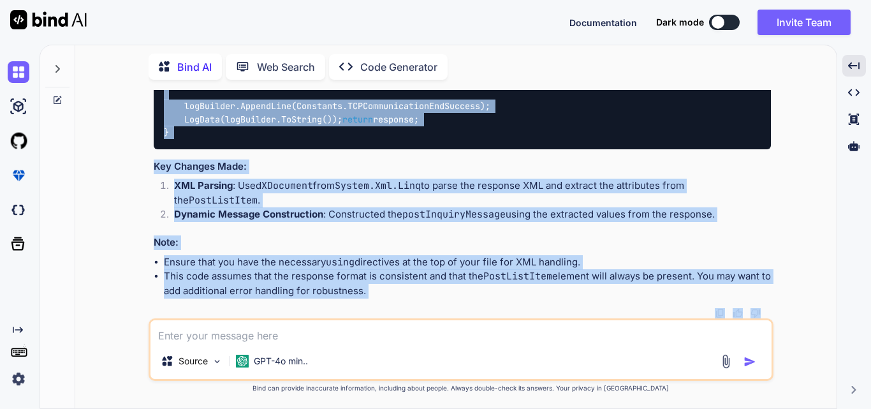
scroll to position [5038, 0]
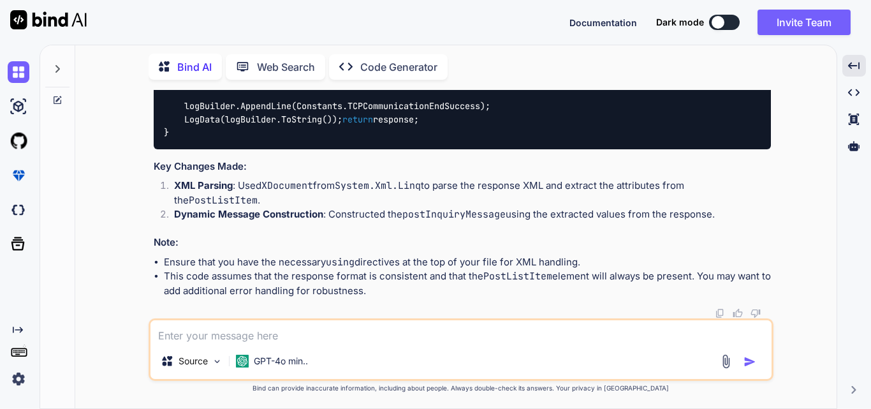
drag, startPoint x: 184, startPoint y: 156, endPoint x: 340, endPoint y: 216, distance: 168.1
click at [340, 148] on div "using System.Xml.Linq; // Assuming this is inside your SendRequestTCPDetails me…" at bounding box center [462, 14] width 617 height 267
copy code "XDocument responseDoc = XDocument.Parse(response); var postListItem = responseD…"
click at [278, 342] on textarea at bounding box center [460, 331] width 621 height 23
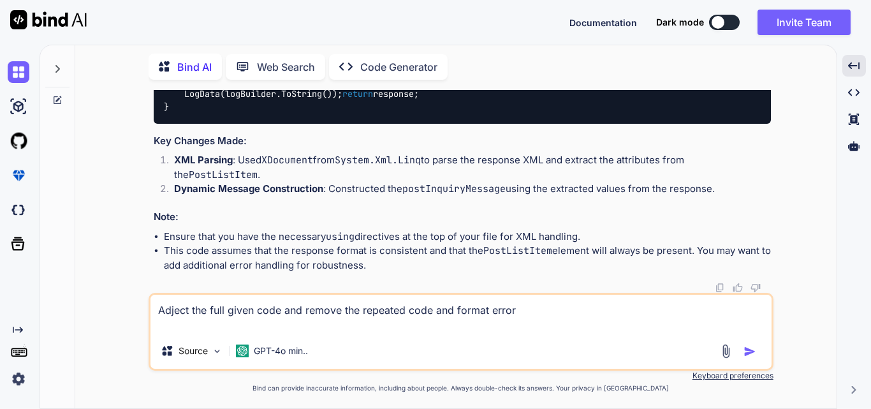
paste textarea "static string SendToRequestTcpServer(string roomNumber) { // Get the current da…"
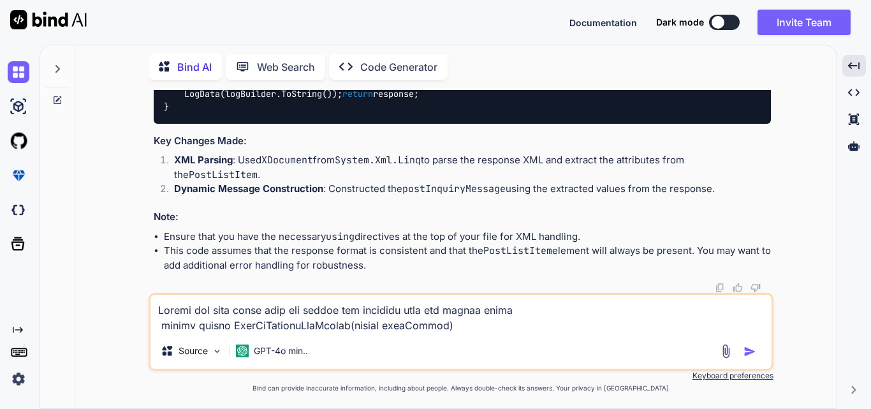
scroll to position [5523, 0]
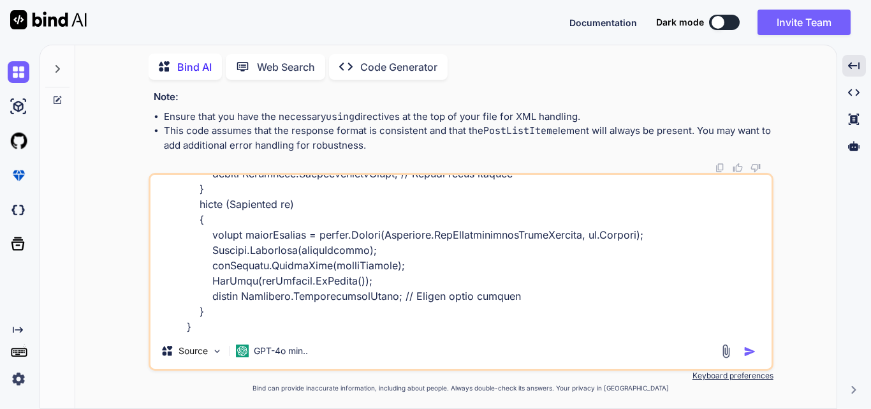
click at [751, 352] on img "button" at bounding box center [749, 351] width 13 height 13
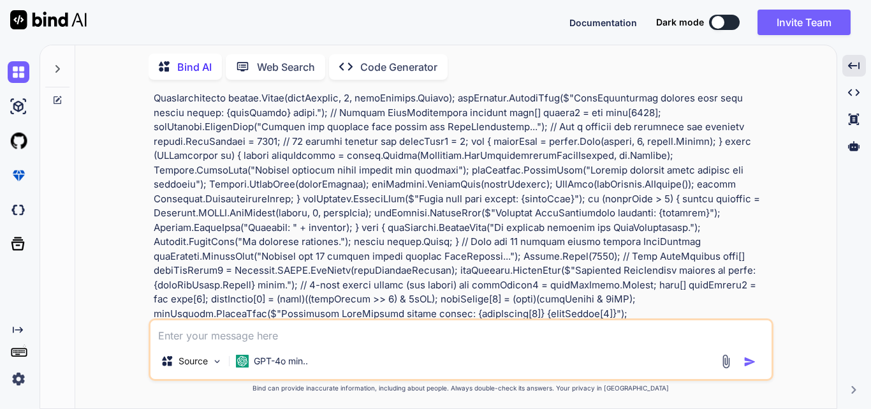
scroll to position [5411, 0]
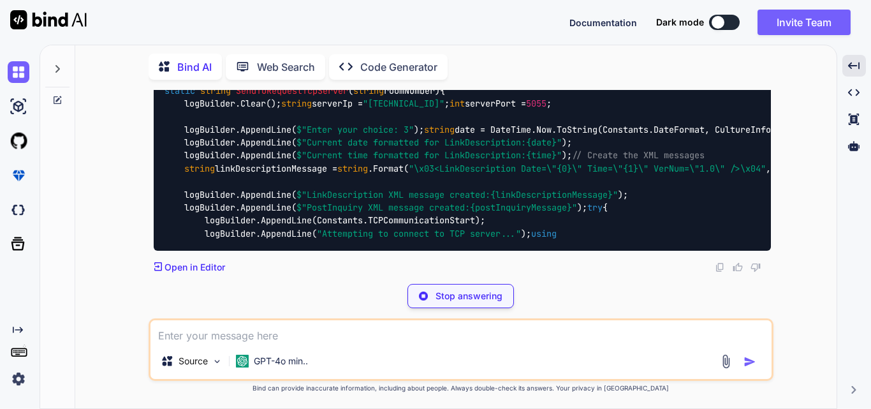
drag, startPoint x: 680, startPoint y: 210, endPoint x: 685, endPoint y: 229, distance: 19.8
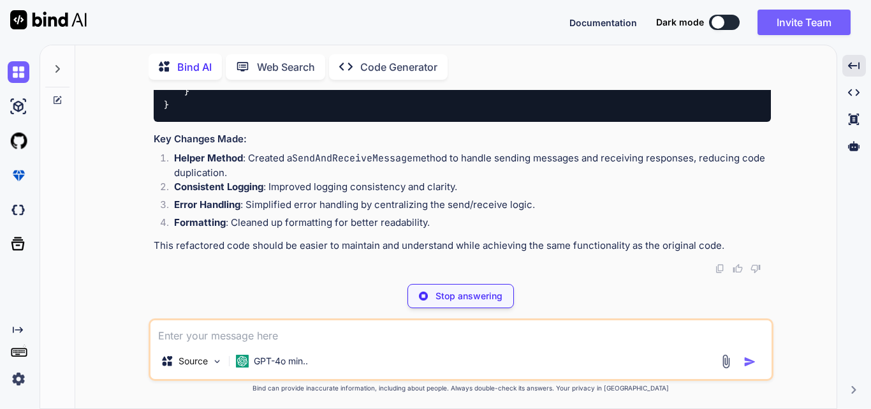
scroll to position [11392, 0]
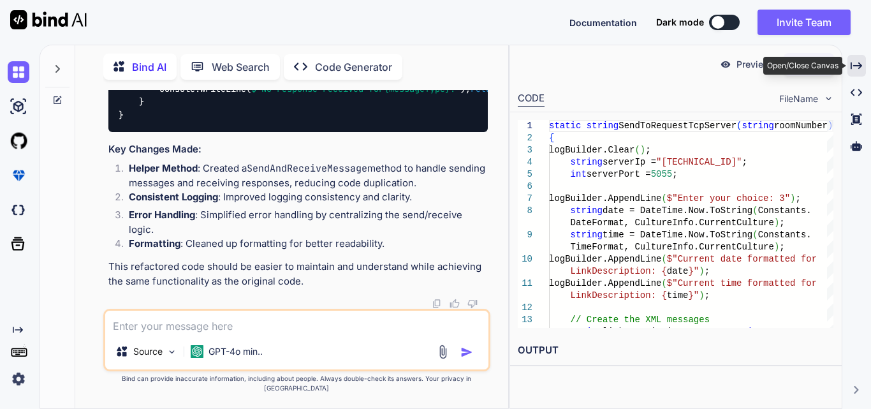
click at [859, 59] on div "Created with Pixso." at bounding box center [856, 66] width 18 height 22
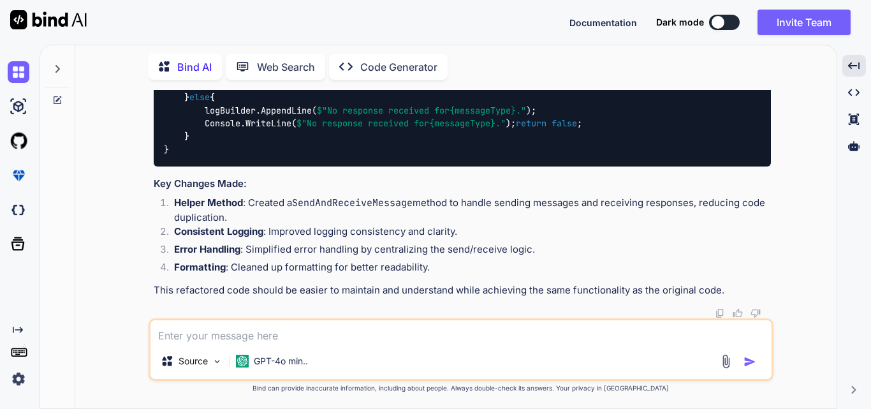
scroll to position [7826, 0]
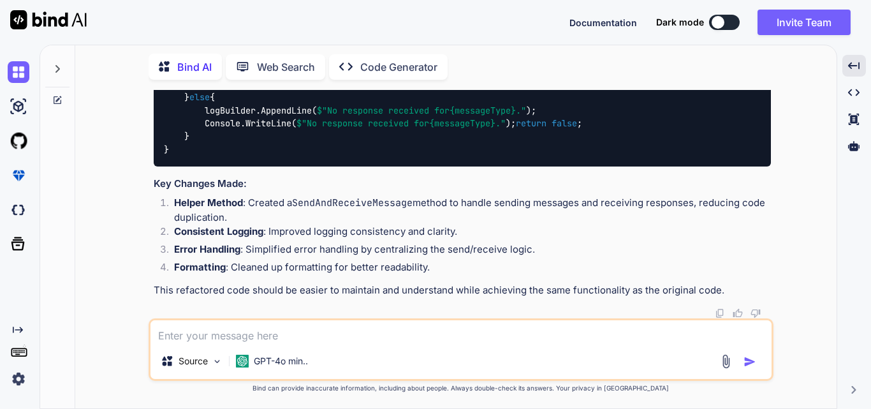
click at [49, 66] on div at bounding box center [57, 65] width 24 height 44
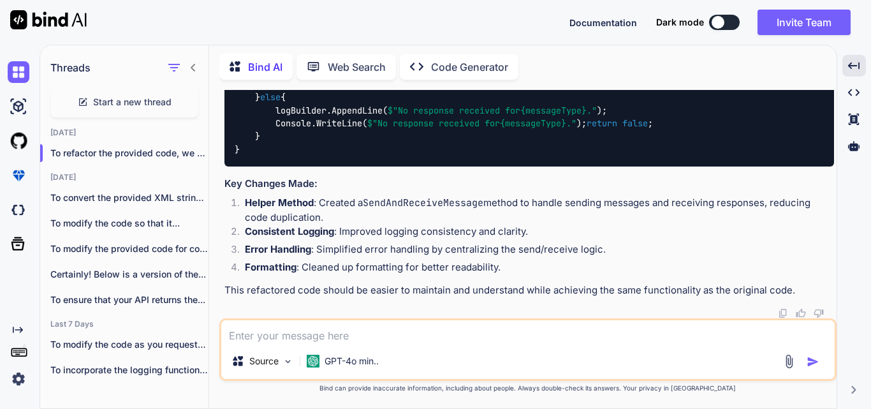
scroll to position [7902, 0]
click at [119, 96] on span "Start a new thread" at bounding box center [132, 102] width 78 height 13
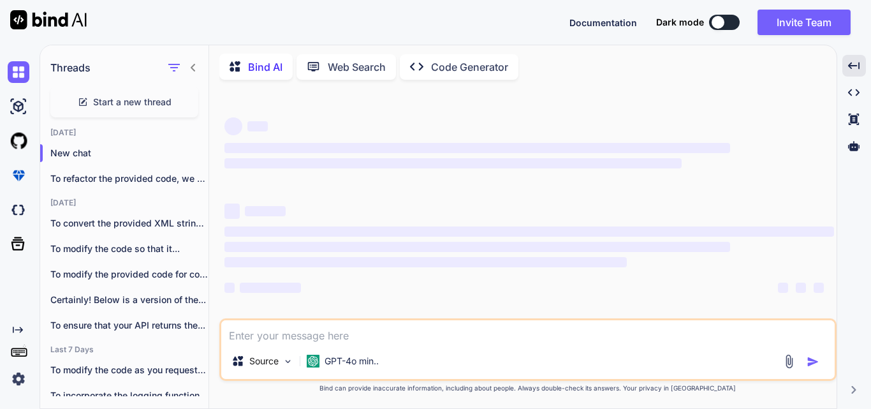
click at [317, 337] on textarea at bounding box center [527, 331] width 613 height 23
paste textarea "static string SendToRequestTcpServer(string roomNumber) { // Get the current da…"
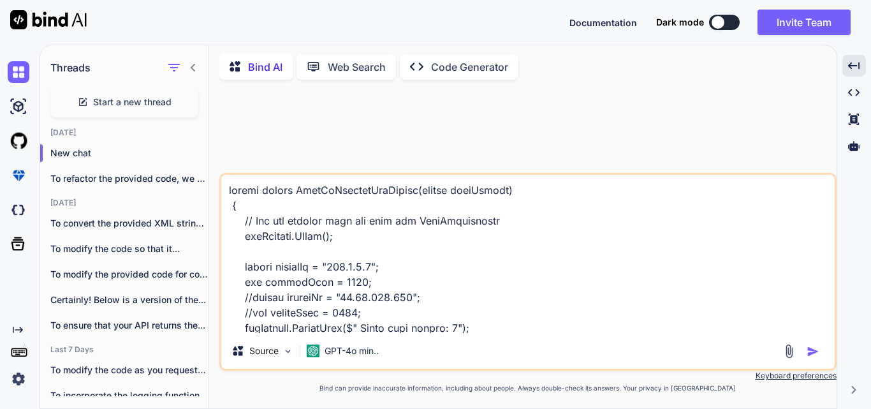
click at [231, 188] on textarea at bounding box center [527, 254] width 613 height 158
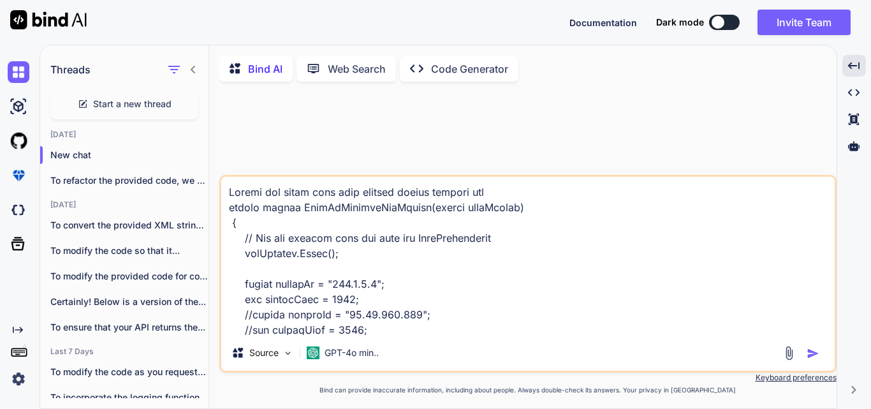
scroll to position [5, 0]
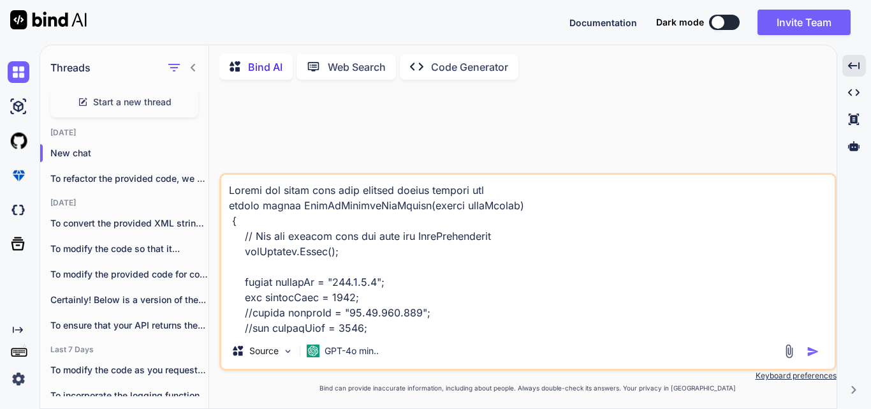
type textarea "Modify the given code with correct format getting issu static string SendToRequ…"
type textarea "x"
type textarea "Modify the given code with correct format getting issue static string SendToReq…"
type textarea "x"
type textarea "Modify the given code with correct format getting issue static string SendToReq…"
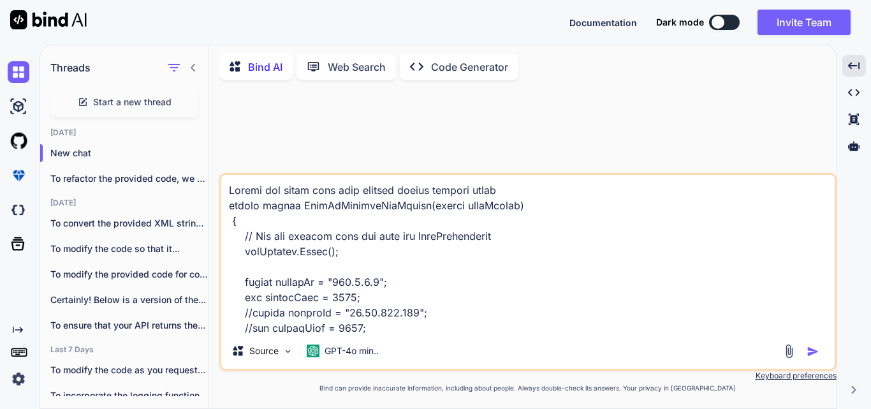
type textarea "x"
type textarea "Modify the given code with correct format getting issue w static string SendToR…"
type textarea "x"
type textarea "Modify the given code with correct format getting issue wi static string SendTo…"
type textarea "x"
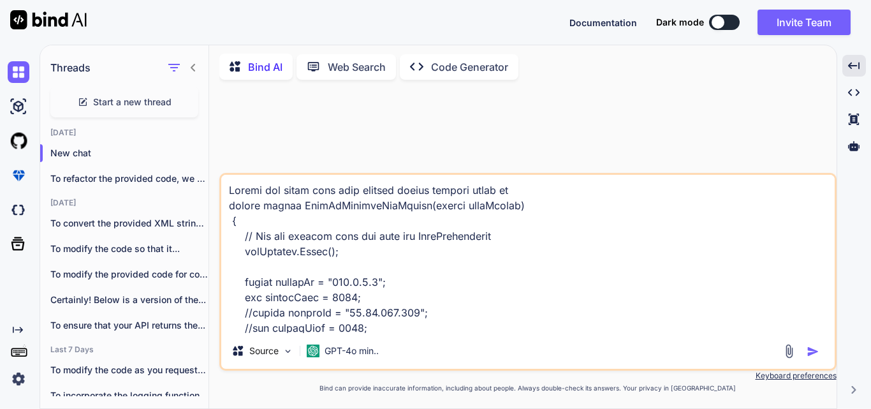
type textarea "Modify the given code with correct format getting issue wit static string SendT…"
type textarea "x"
type textarea "Modify the given code with correct format getting issue with static string Send…"
type textarea "x"
type textarea "Modify the given code with correct format getting issue with static string Send…"
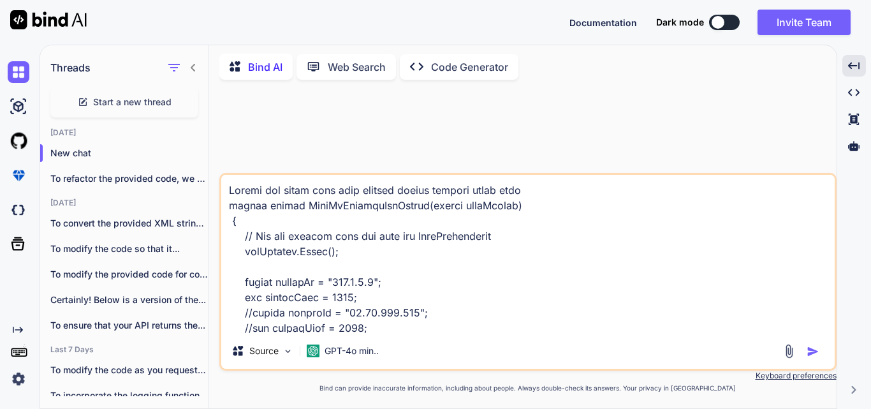
type textarea "x"
type textarea "Modify the given code with correct format getting issue with t static string Se…"
type textarea "x"
type textarea "Modify the given code with correct format getting issue with th static string S…"
type textarea "x"
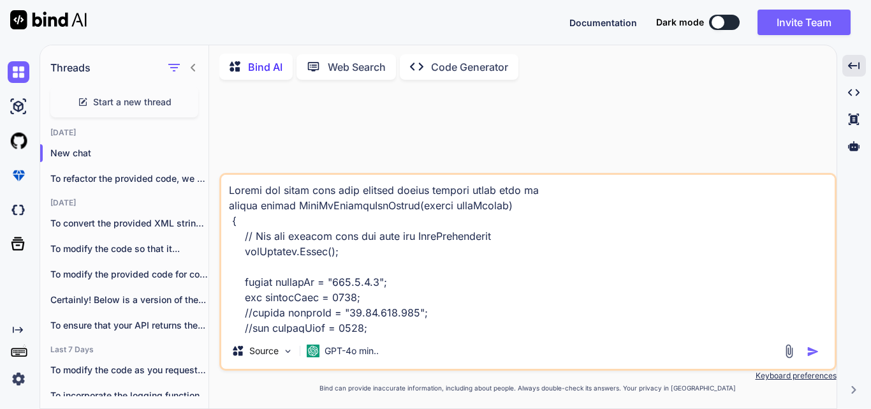
type textarea "Modify the given code with correct format getting issue with the static string …"
type textarea "x"
type textarea "Modify the given code with correct format getting issue with the static string …"
type textarea "x"
type textarea "Modify the given code with correct format getting issue with the c static strin…"
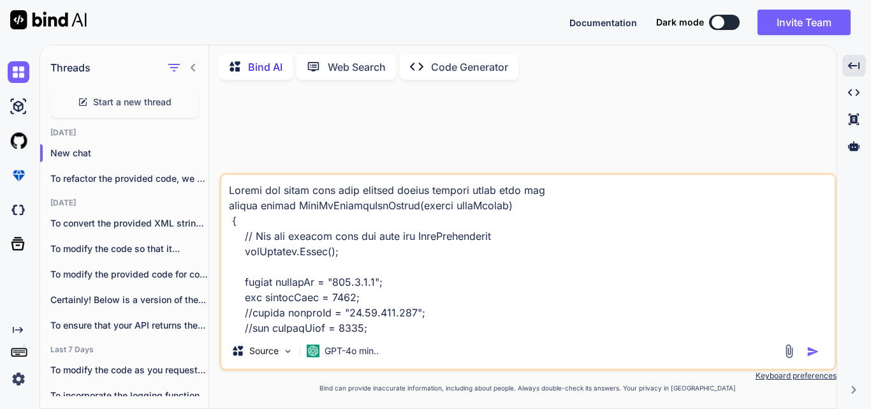
type textarea "x"
type textarea "Modify the given code with correct format getting issue with the cu static stri…"
type textarea "x"
type textarea "Modify the given code with correct format getting issue with the cur static str…"
type textarea "x"
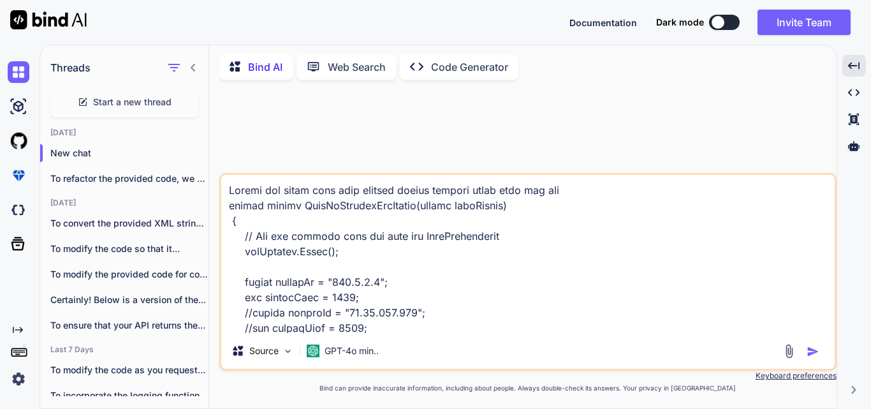
type textarea "Modify the given code with correct format getting issue with the curr static st…"
type textarea "x"
type textarea "Modify the given code with correct format getting issue with the currl static s…"
type textarea "x"
type textarea "Modify the given code with correct format getting issue with the currly static …"
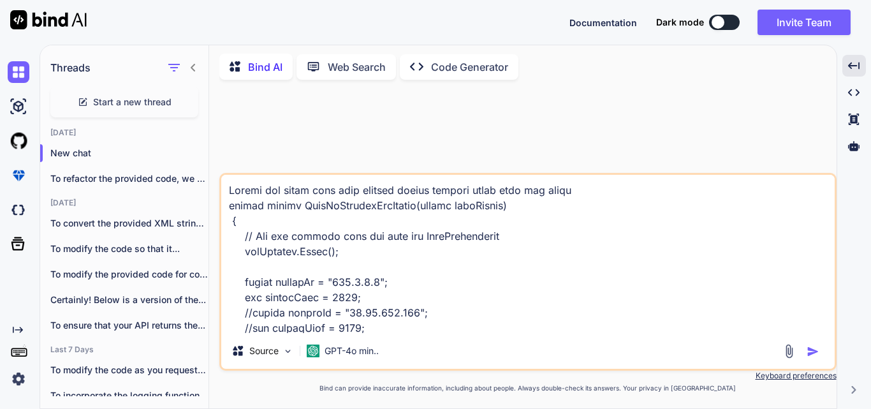
type textarea "x"
type textarea "Modify the given code with correct format getting issue with the currly static …"
type textarea "x"
type textarea "Modify the given code with correct format getting issue with the currly b stati…"
type textarea "x"
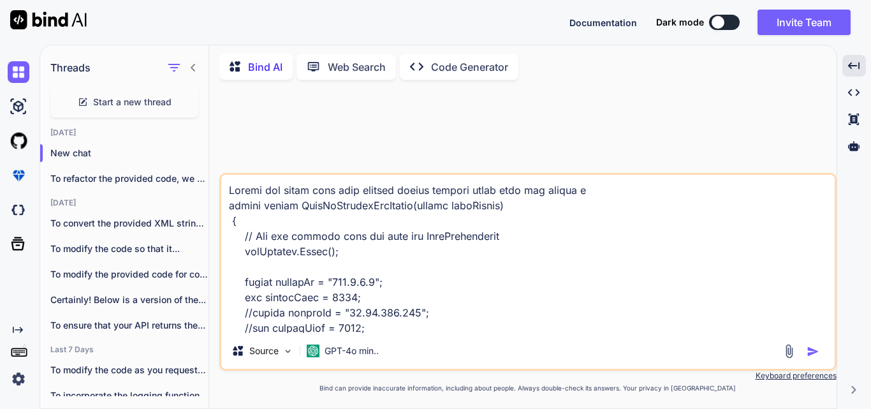
type textarea "Modify the given code with correct format getting issue with the currly br stat…"
type textarea "x"
type textarea "Modify the given code with correct format getting issue with the currly bra sta…"
type textarea "x"
type textarea "Modify the given code with correct format getting issue with the currly brac st…"
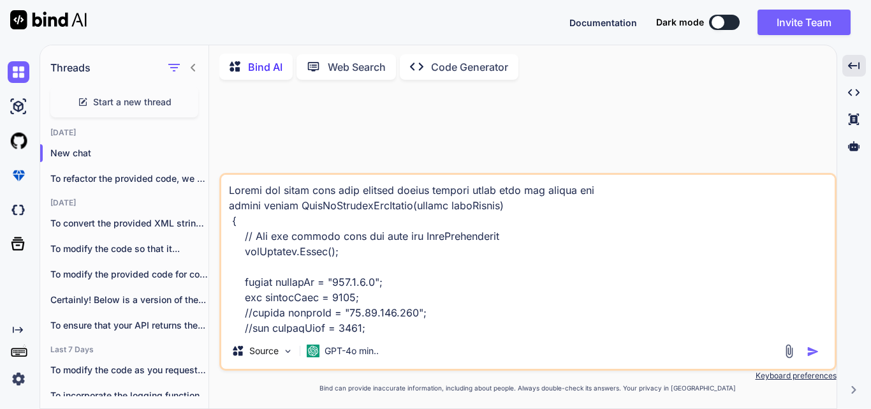
type textarea "x"
type textarea "Modify the given code with correct format getting issue with the currly brace s…"
type textarea "x"
type textarea "Modify the given code with correct format getting issue with the currly braces …"
type textarea "x"
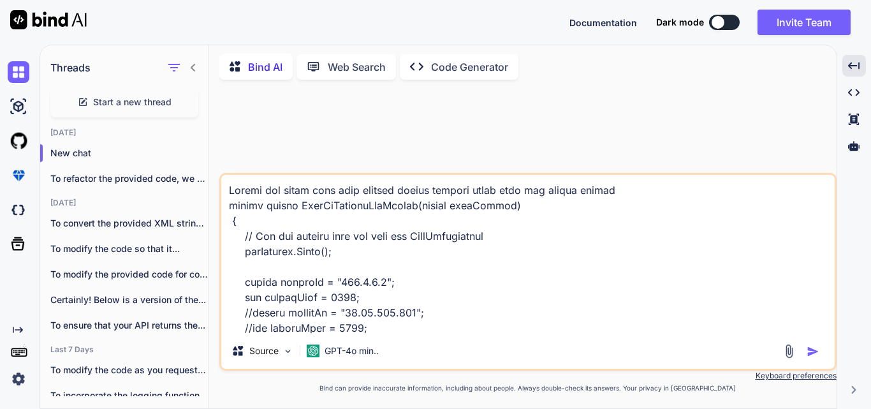
type textarea "Modify the given code with correct format getting issue with the currly braces …"
type textarea "x"
type textarea "Modify the given code with correct format getting issue with the currly braces …"
click at [811, 352] on img "button" at bounding box center [812, 351] width 13 height 13
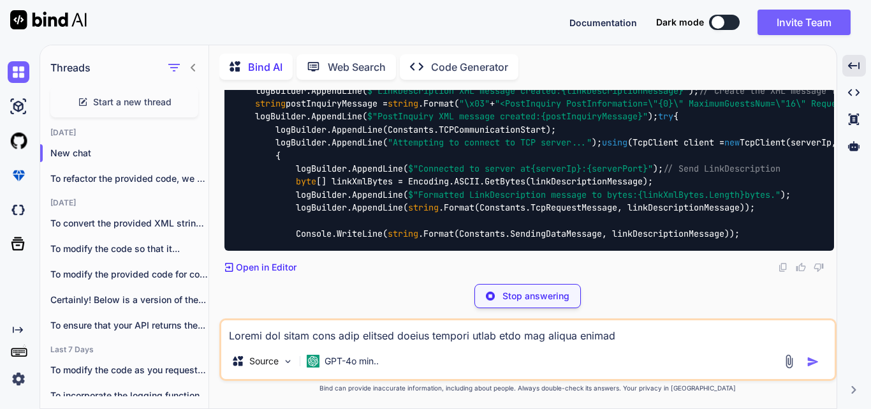
scroll to position [2386, 0]
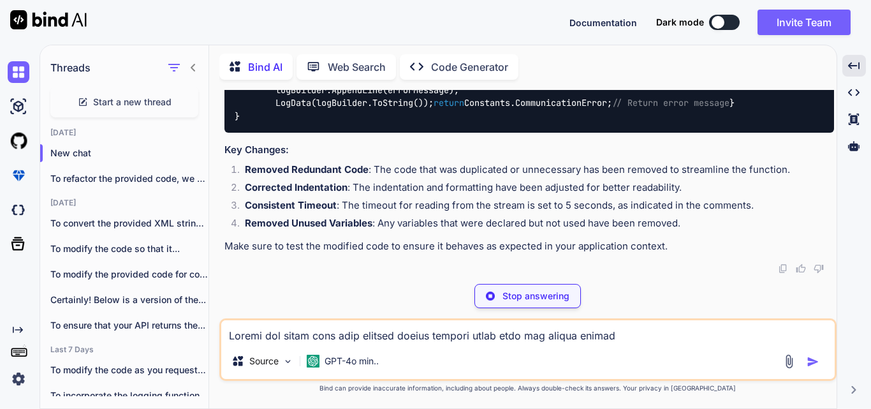
type textarea "x"
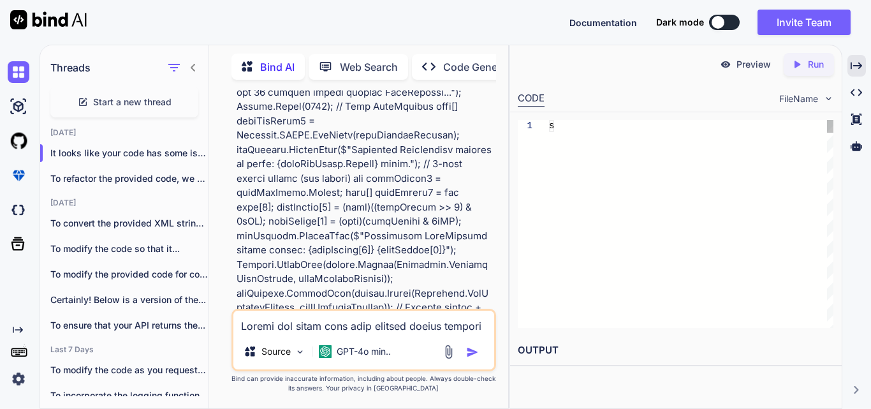
scroll to position [7148, 0]
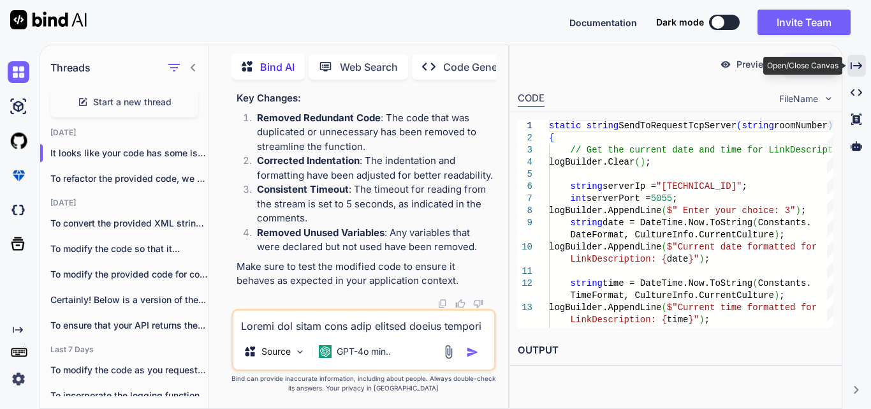
click at [855, 64] on icon "Created with Pixso." at bounding box center [855, 65] width 11 height 11
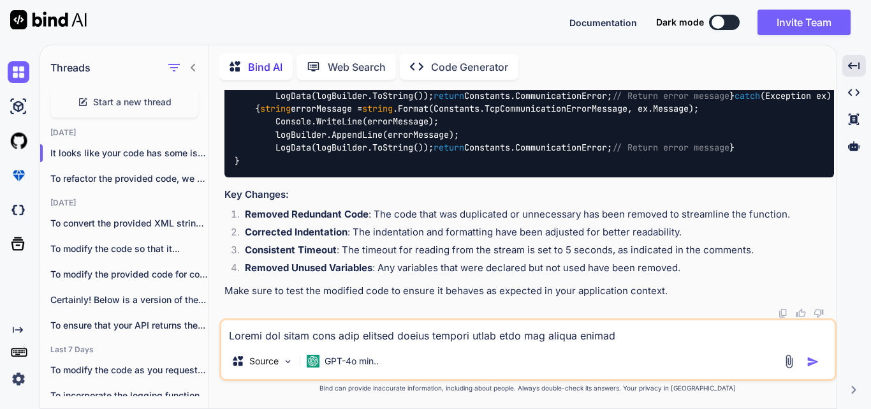
scroll to position [4097, 0]
click at [111, 294] on p "Certainly! Below is a version of the..." at bounding box center [129, 299] width 158 height 13
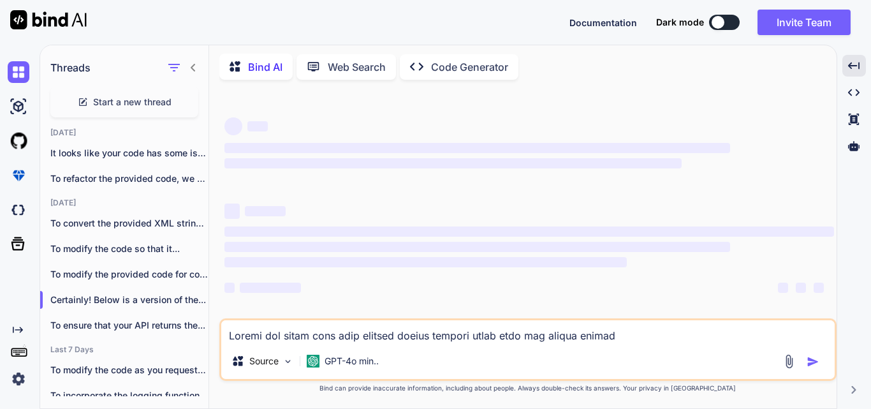
click at [303, 331] on textarea at bounding box center [527, 331] width 613 height 23
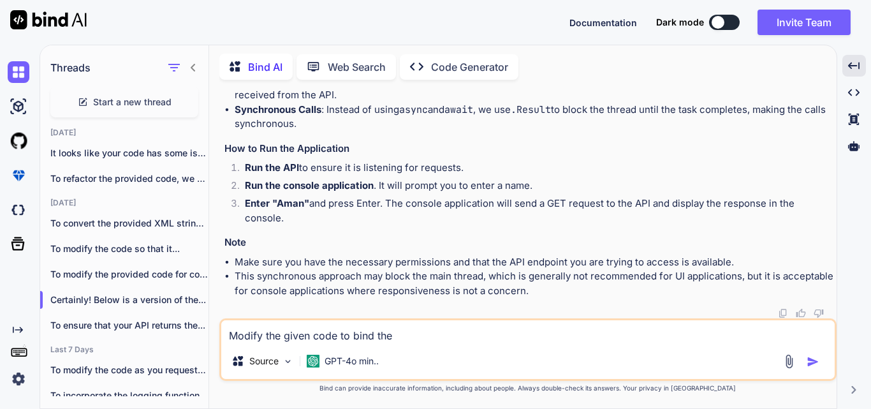
scroll to position [5265, 0]
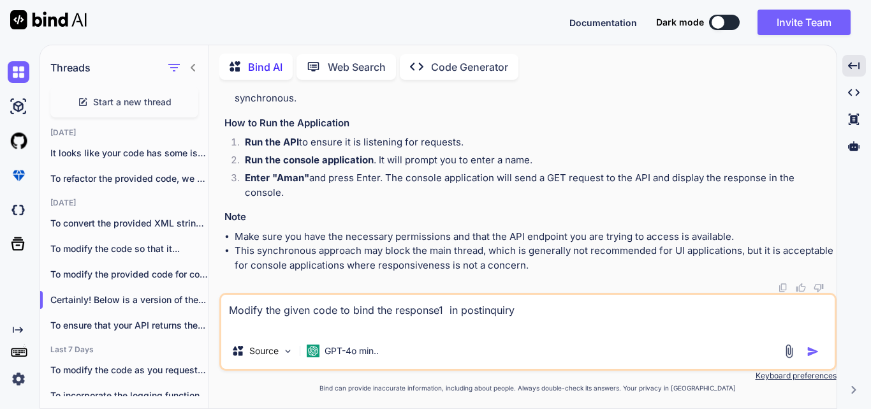
paste textarea "postListItem"
type textarea "Modify the given code to bind the response1 in postinquiry postListItem"
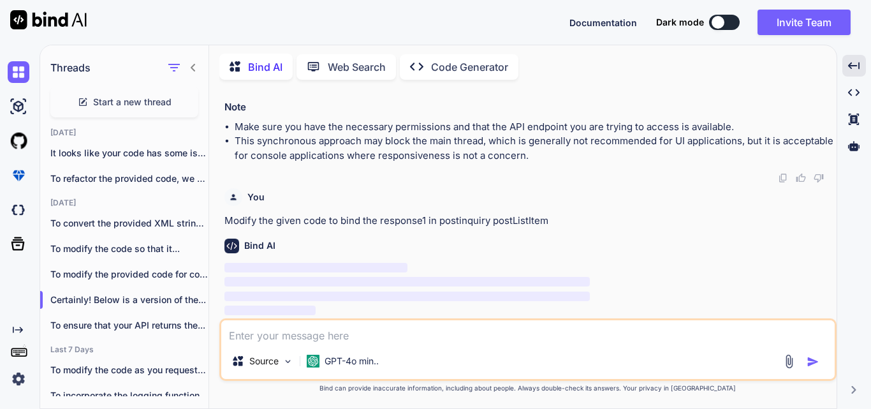
scroll to position [6273, 0]
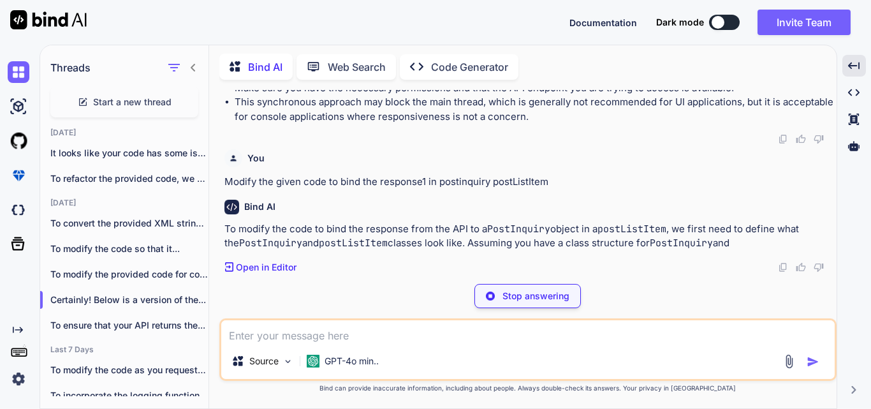
click at [537, 293] on p "Stop answering" at bounding box center [535, 295] width 67 height 13
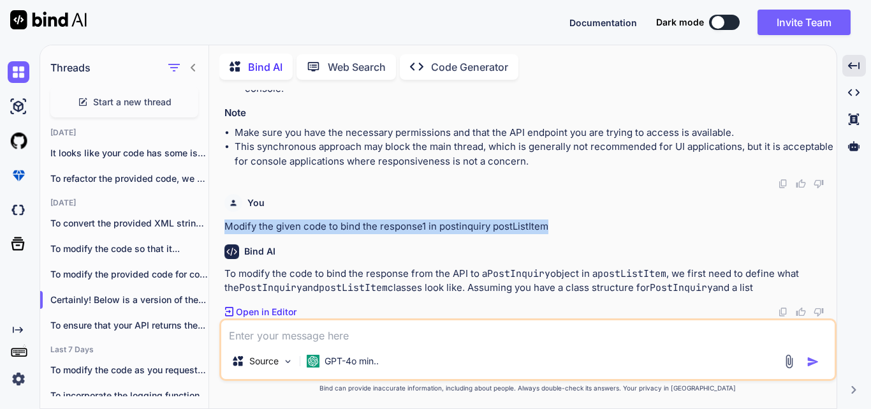
drag, startPoint x: 226, startPoint y: 225, endPoint x: 548, endPoint y: 217, distance: 322.6
click at [548, 217] on div "You Modify the given code to bind the response1 in postinquiry postListItem" at bounding box center [528, 211] width 609 height 45
copy p "Modify the given code to bind the response1 in postinquiry postListItem"
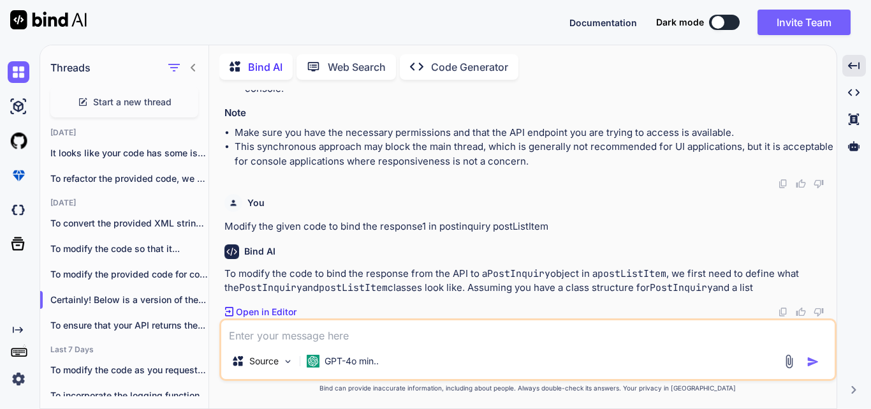
drag, startPoint x: 348, startPoint y: 319, endPoint x: 346, endPoint y: 329, distance: 11.0
click at [347, 321] on div "Source GPT-4o min.." at bounding box center [527, 349] width 617 height 62
click at [346, 329] on textarea at bounding box center [527, 331] width 613 height 23
paste textarea "Modify the given code to bind the response1 in postinquiry postListItem"
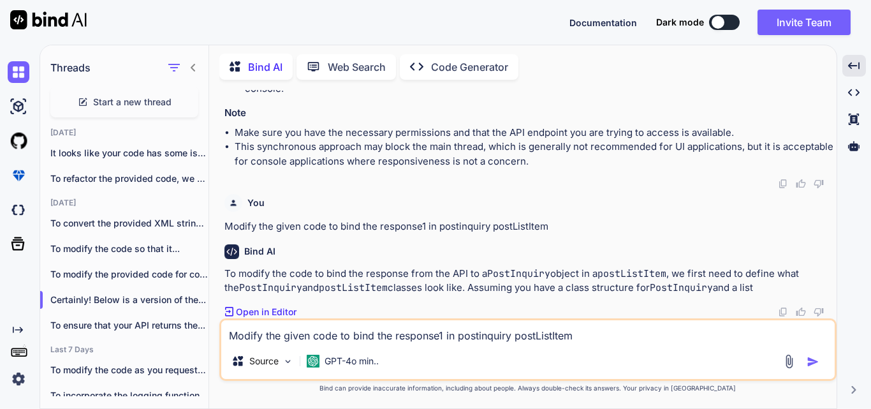
drag, startPoint x: 514, startPoint y: 337, endPoint x: 615, endPoint y: 326, distance: 101.3
click at [615, 326] on textarea "Modify the given code to bind the response1 in postinquiry postListItem" at bounding box center [527, 331] width 613 height 23
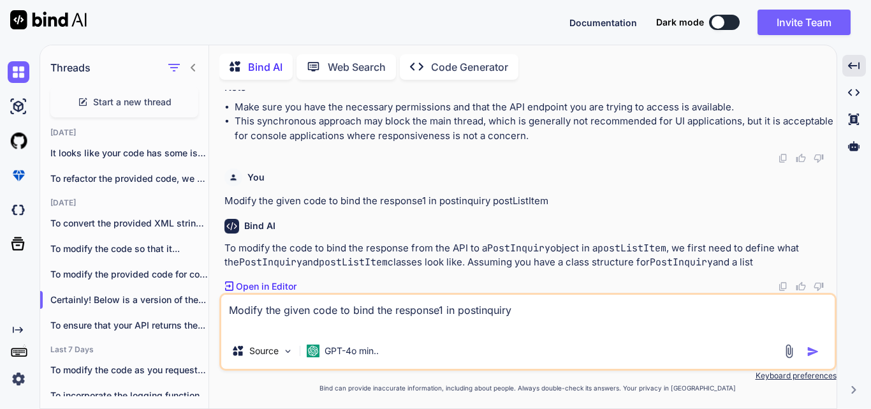
scroll to position [6273, 0]
paste textarea "static string SendToRequestTcpServer(string roomNumber) { // Get the current da…"
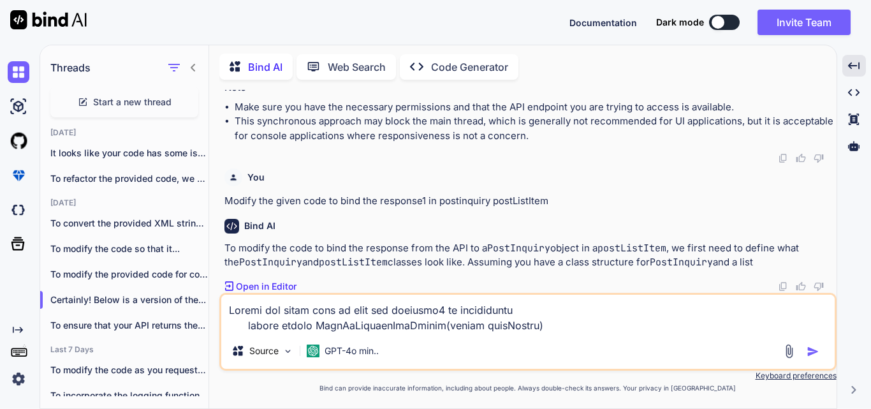
scroll to position [5584, 0]
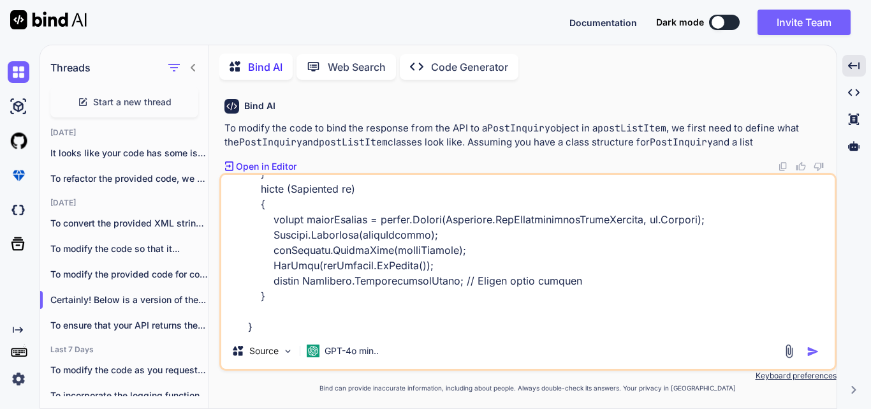
type textarea "Modify the given code to bind the response1 in postinquiry static string SendTo…"
click at [810, 347] on img "button" at bounding box center [812, 351] width 13 height 13
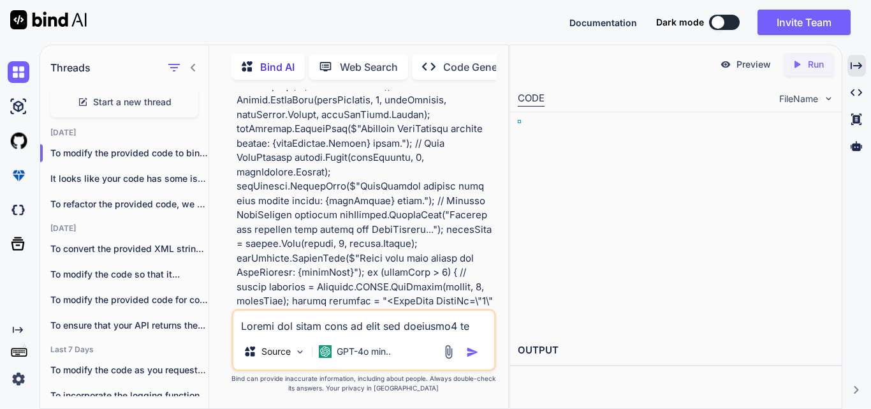
scroll to position [10495, 0]
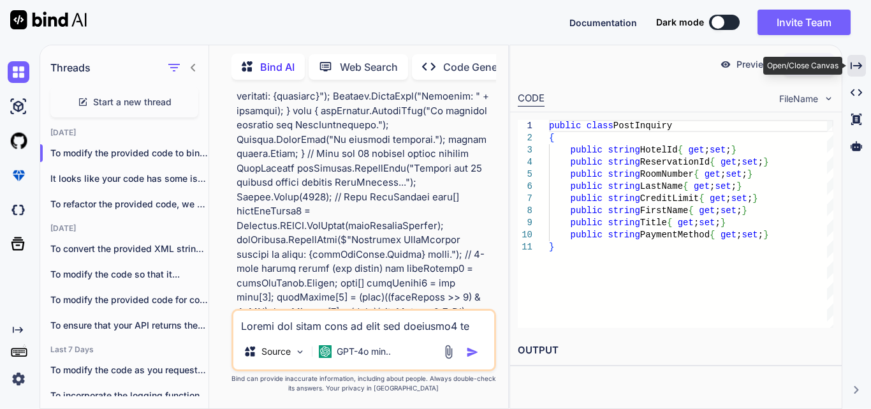
click at [855, 73] on div "Created with Pixso." at bounding box center [856, 66] width 18 height 22
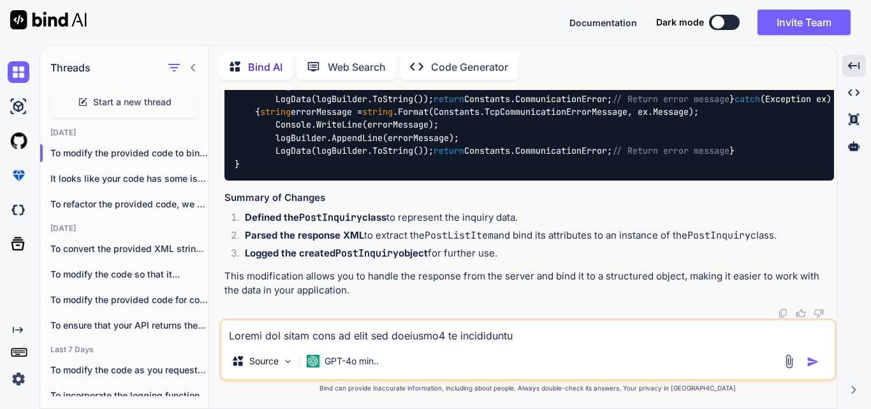
scroll to position [8790, 0]
drag, startPoint x: 236, startPoint y: 167, endPoint x: 271, endPoint y: 294, distance: 131.6
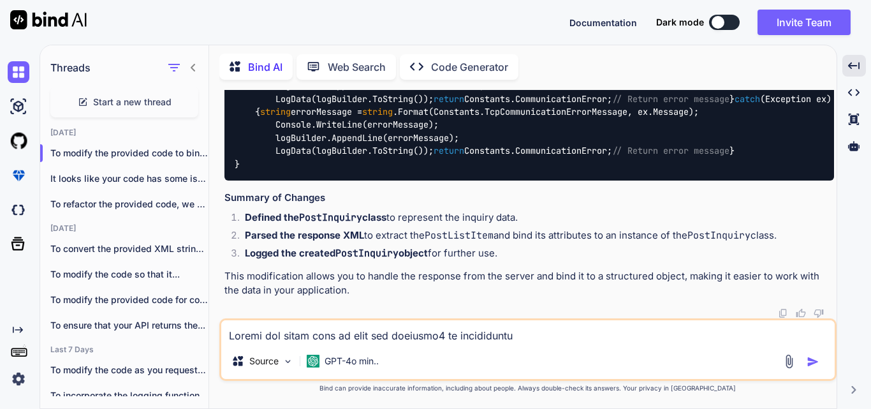
copy code "public class PostInquiry { public string HotelId { get ; set ; } public string …"
copy span "PostInquiry"
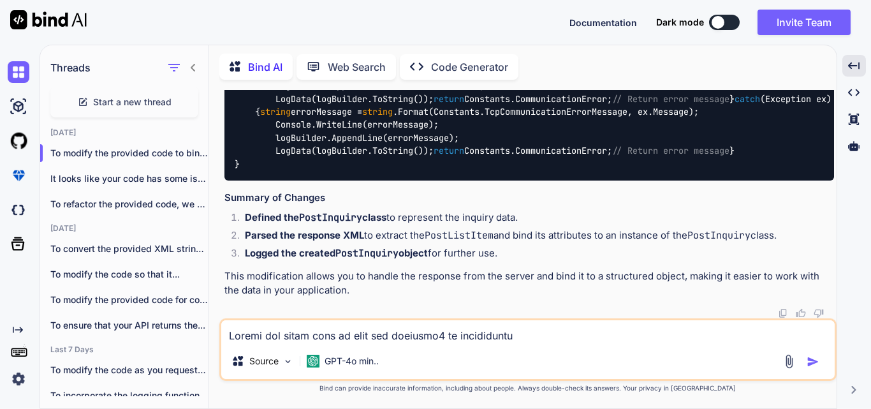
drag, startPoint x: 256, startPoint y: 197, endPoint x: 474, endPoint y: 286, distance: 235.9
copy code "public string HotelId { get ; set ; } public string ReservationId { get ; set ;…"
click at [289, 329] on textarea at bounding box center [527, 331] width 613 height 23
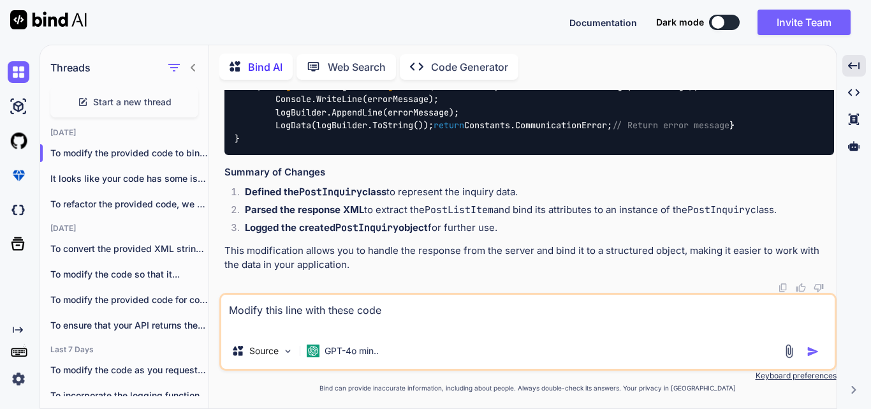
paste textarea "XDocument responseDoc = XDocument.Parse(response); var postListItem = responseD…"
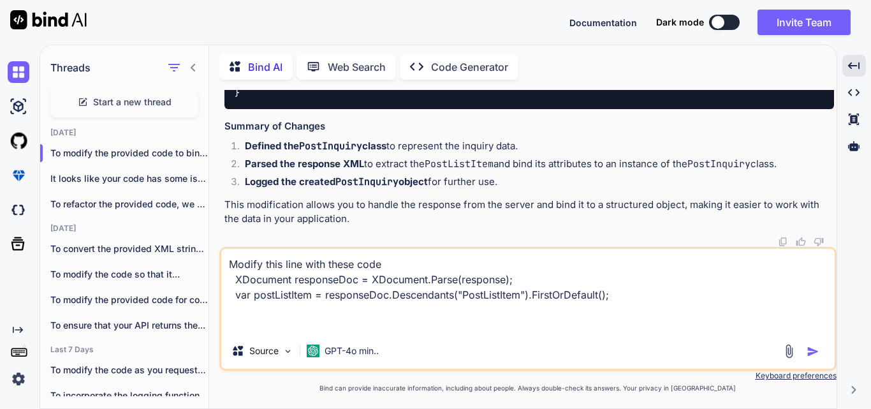
paste textarea "XmlDocument doc = new XmlDocument(); doc.LoadXml(xml); string jsonText = JsonCo…"
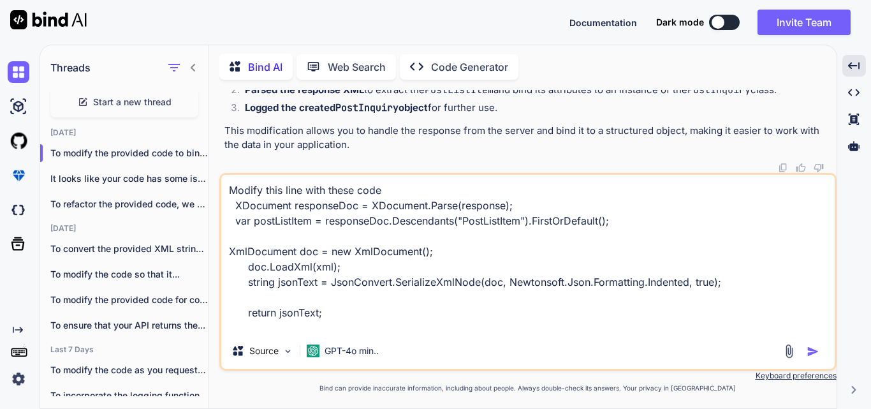
scroll to position [0, 0]
click at [236, 247] on textarea "Modify this line with these code XDocument responseDoc = XDocument.Parse(respon…" at bounding box center [527, 254] width 613 height 158
click at [230, 240] on textarea "Modify this line with these code XDocument responseDoc = XDocument.Parse(respon…" at bounding box center [527, 254] width 613 height 158
click at [402, 191] on textarea "Modify this line with these code XDocument responseDoc = XDocument.Parse(respon…" at bounding box center [527, 254] width 613 height 158
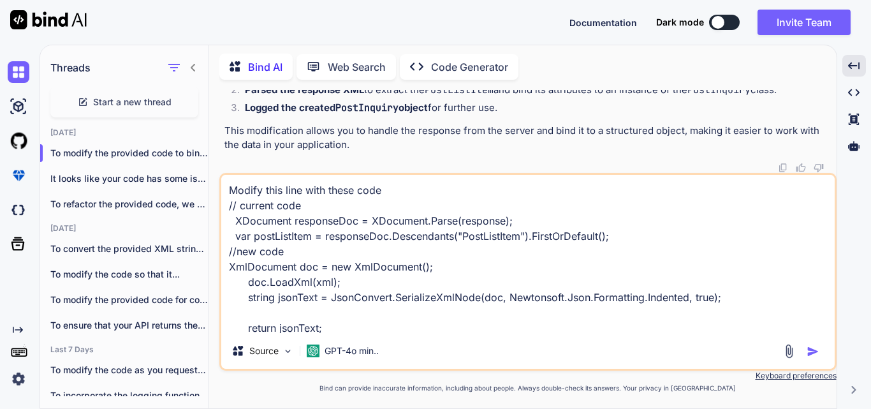
type textarea "Modify this line with these code // current code XDocument responseDoc = XDocum…"
click at [810, 349] on img "button" at bounding box center [812, 351] width 13 height 13
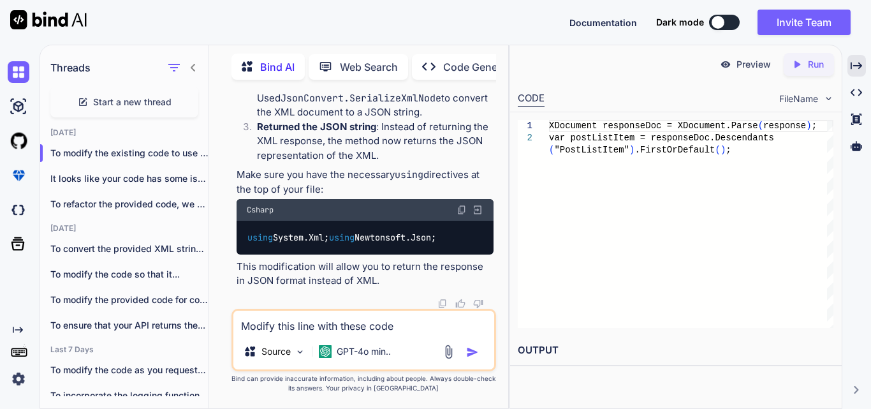
scroll to position [17268, 0]
click at [858, 67] on icon "Created with Pixso." at bounding box center [855, 65] width 11 height 11
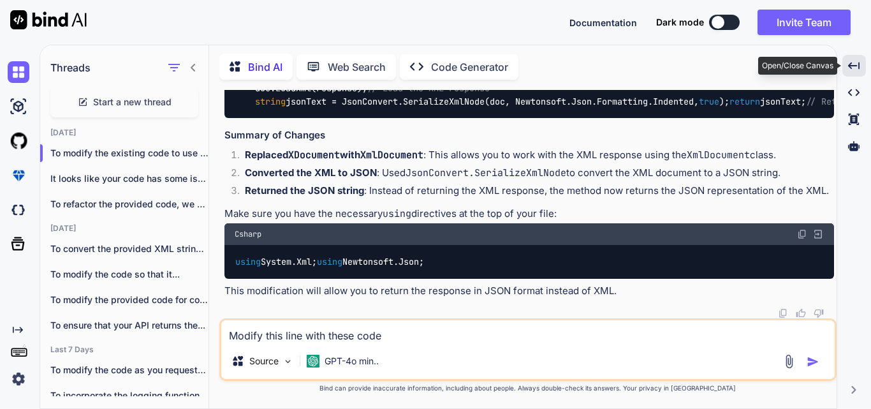
scroll to position [11747, 0]
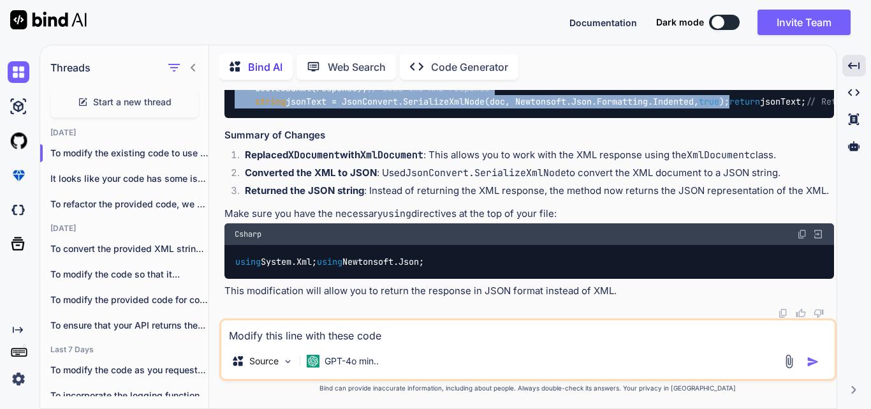
drag, startPoint x: 248, startPoint y: 185, endPoint x: 756, endPoint y: 212, distance: 508.6
click at [756, 118] on div "if (bytesRead > 0 ) { string response = Encoding.ASCII.GetString(buffer, 0 , by…" at bounding box center [528, 56] width 609 height 124
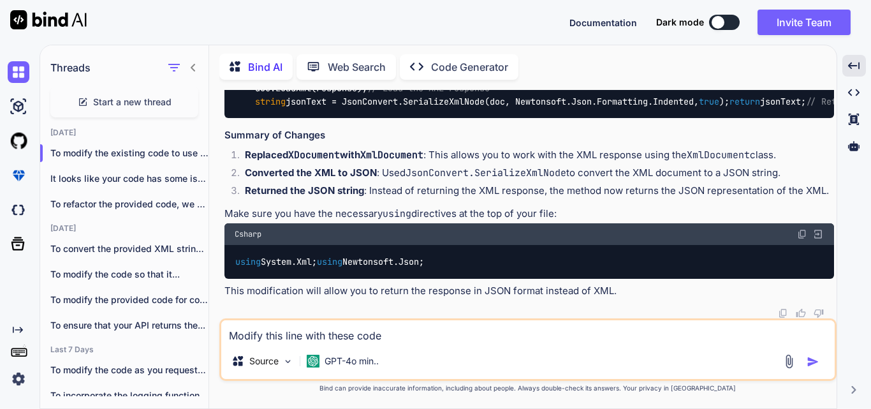
click at [270, 332] on textarea "Modify this line with these code // current code XDocument responseDoc = XDocum…" at bounding box center [527, 331] width 613 height 23
paste textarea "string response = "<PostList HotelId=\"1\" Date=\"250902\" Time=\"111028\" Wait…"
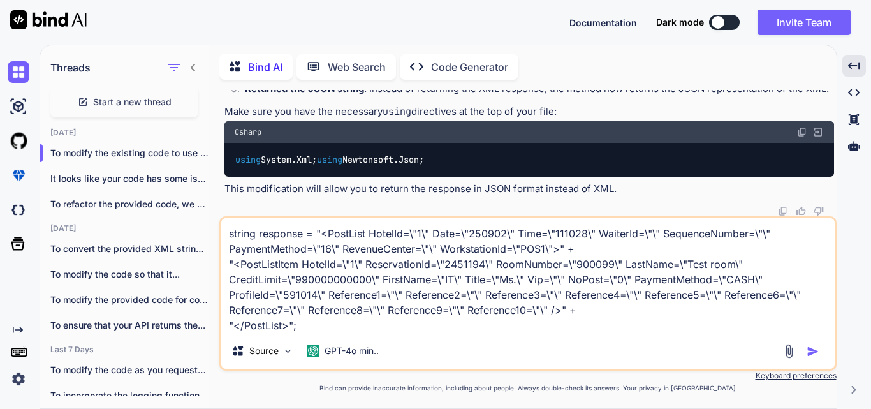
drag, startPoint x: 334, startPoint y: 235, endPoint x: 289, endPoint y: 321, distance: 97.5
click at [289, 321] on textarea "string response = "<PostList HotelId=\"1\" Date=\"250902\" Time=\"111028\" Wait…" at bounding box center [527, 275] width 613 height 115
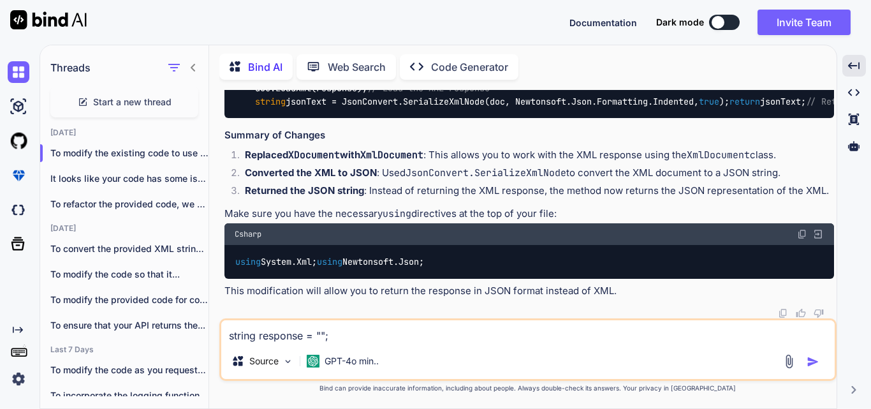
paste textarea "<PostAnswer HotelId="1" Date="250904" Time="111722" AnswerStatus="OK" ResponseT…"
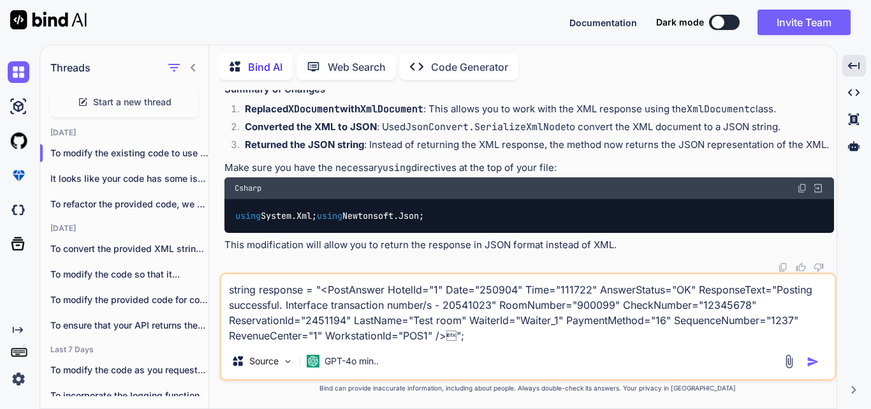
click at [503, 340] on textarea "string response = "<PostAnswer HotelId="1" Date="250904" Time="111722" AnswerSt…" at bounding box center [527, 308] width 613 height 69
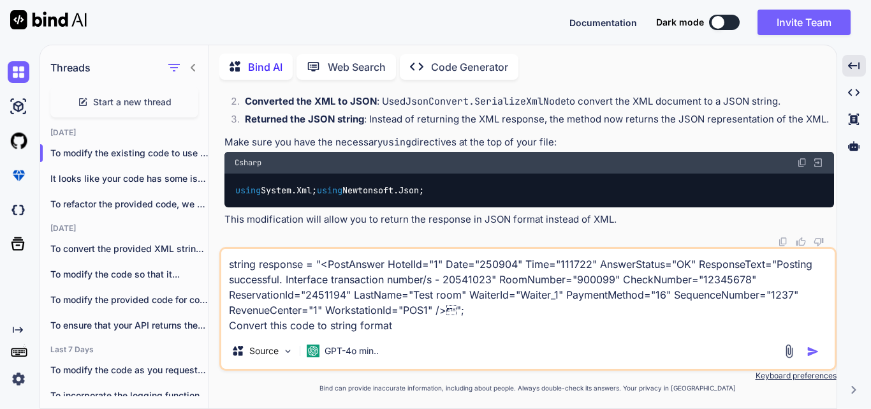
type textarea "string response = "<PostAnswer HotelId="1" Date="250904" Time="111722" AnswerSt…"
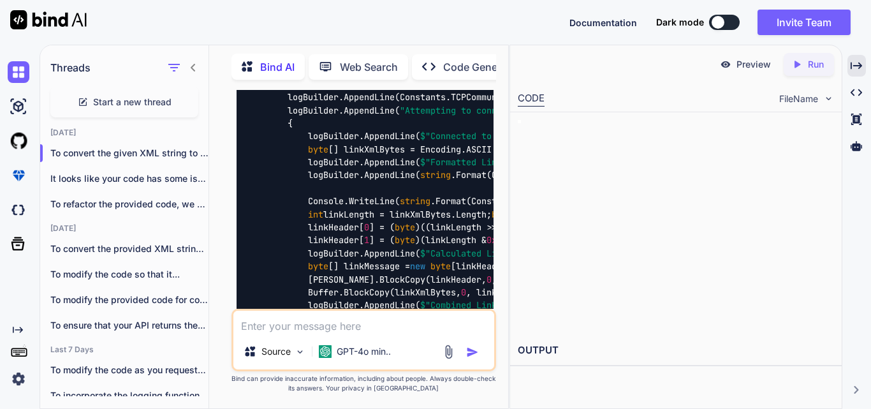
scroll to position [17828, 0]
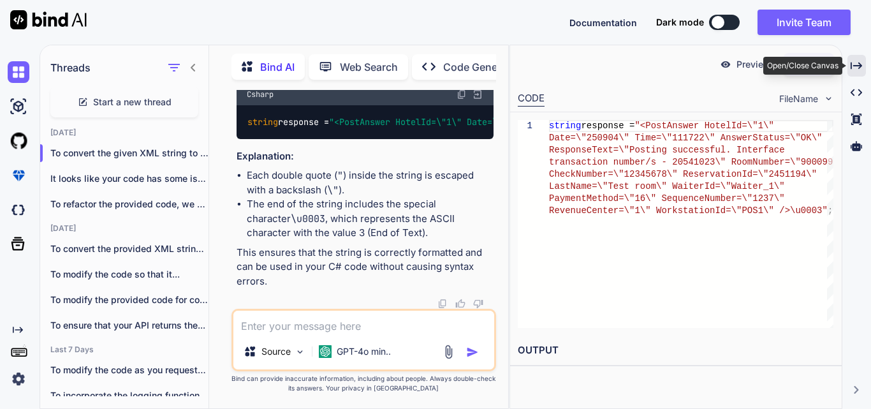
click at [859, 66] on icon at bounding box center [855, 65] width 11 height 7
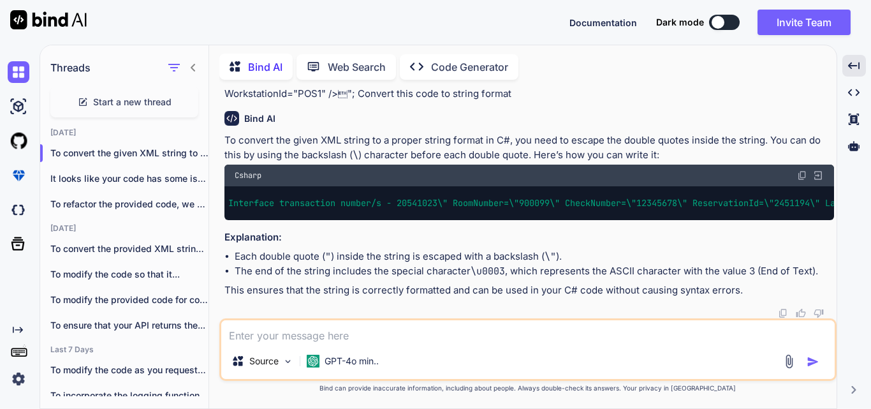
scroll to position [0, 1451]
click at [800, 180] on img at bounding box center [802, 175] width 10 height 10
